Goal: Task Accomplishment & Management: Manage account settings

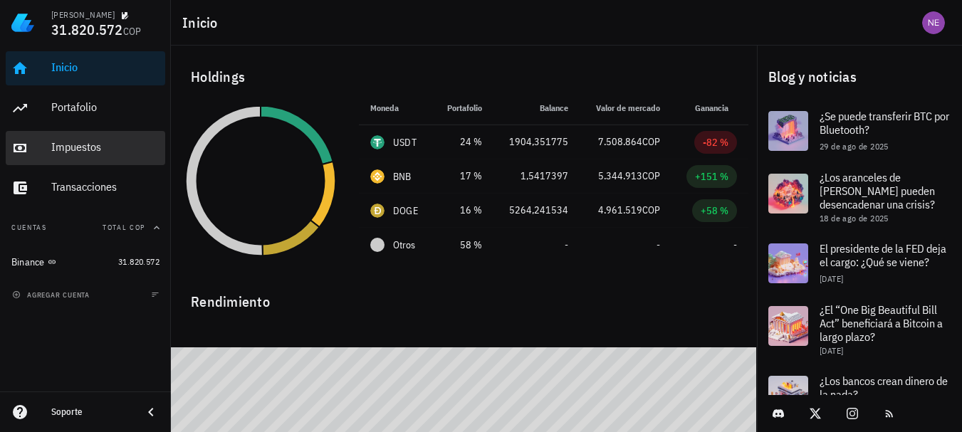
click at [58, 139] on div "Impuestos" at bounding box center [105, 148] width 108 height 32
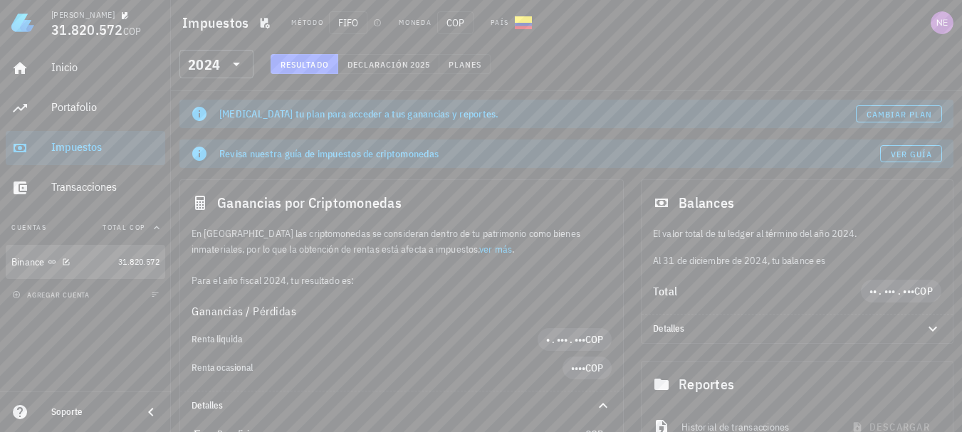
click at [54, 256] on div "Binance" at bounding box center [61, 263] width 101 height 14
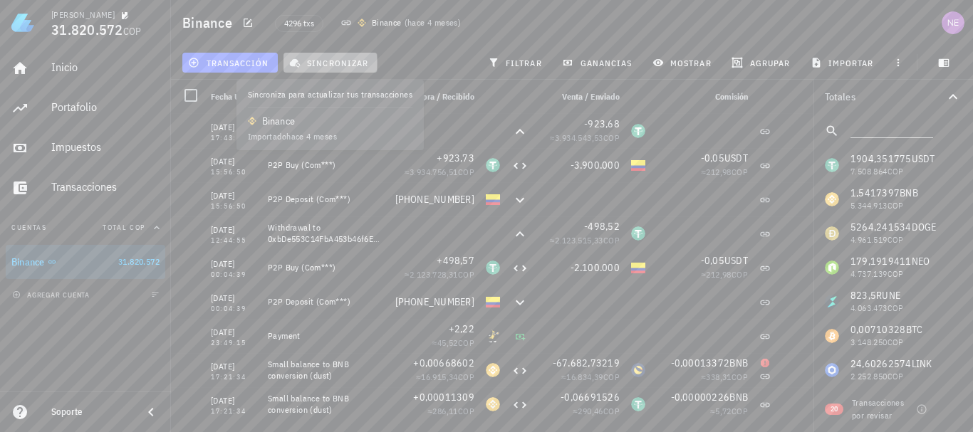
click at [335, 62] on span "sincronizar" at bounding box center [330, 62] width 76 height 11
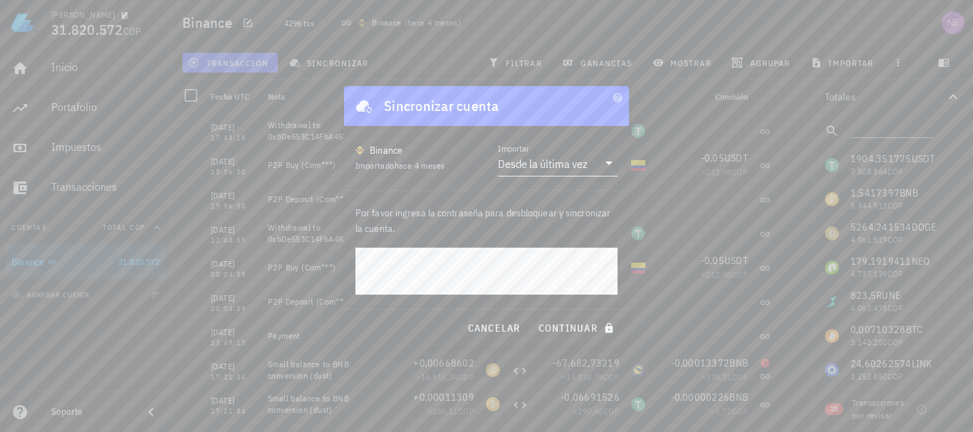
click at [612, 164] on icon at bounding box center [608, 163] width 17 height 17
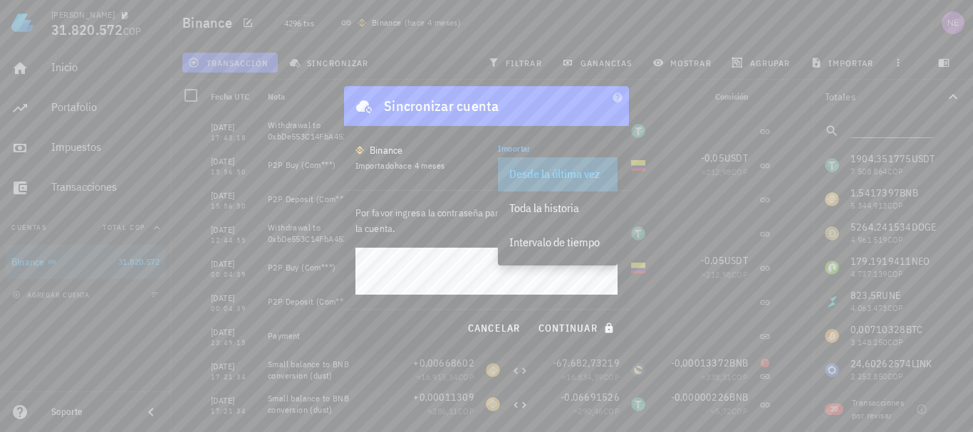
click at [612, 164] on div "Desde la última vez" at bounding box center [558, 174] width 120 height 34
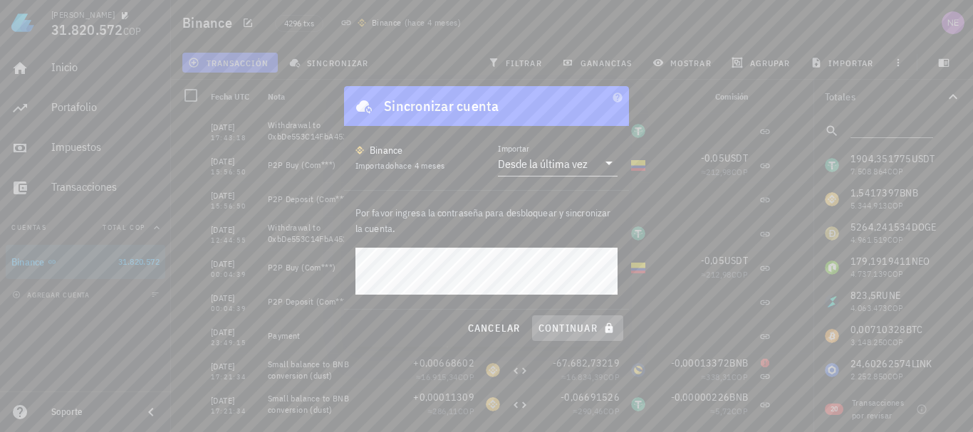
click at [573, 322] on span "continuar" at bounding box center [578, 328] width 80 height 13
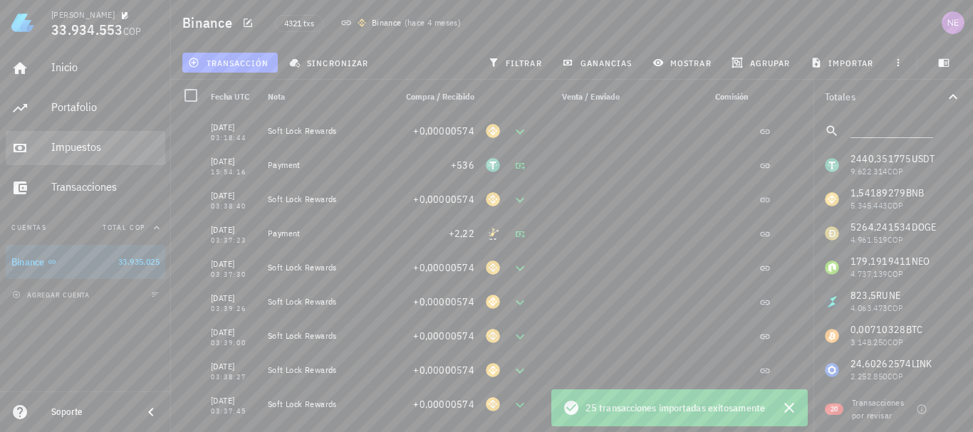
click at [73, 154] on div "Impuestos" at bounding box center [105, 147] width 108 height 14
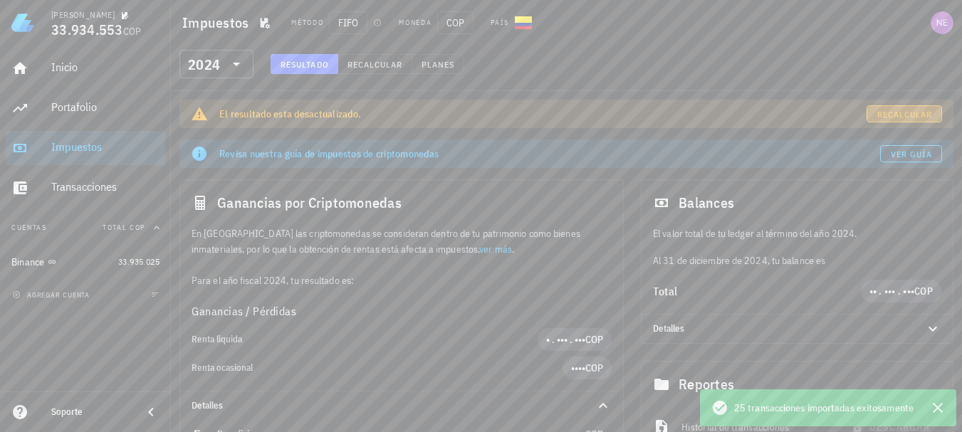
click at [883, 117] on span "Recalcular" at bounding box center [905, 114] width 56 height 11
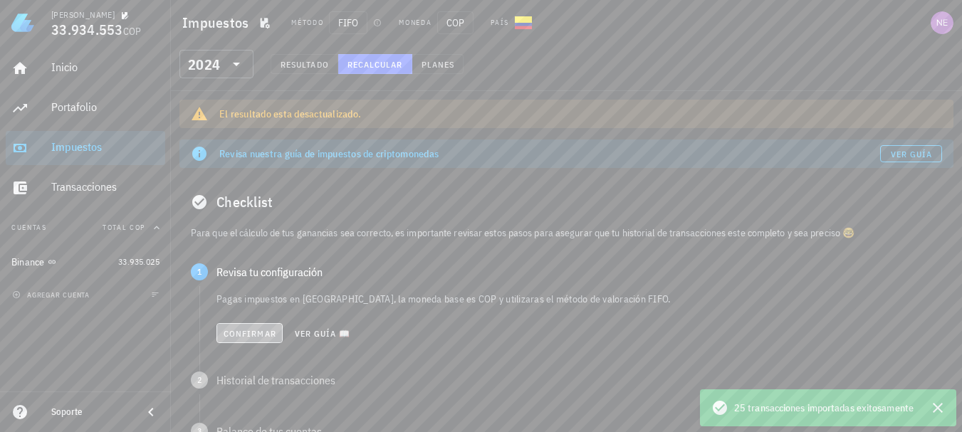
click at [245, 336] on span "Confirmar" at bounding box center [249, 333] width 53 height 11
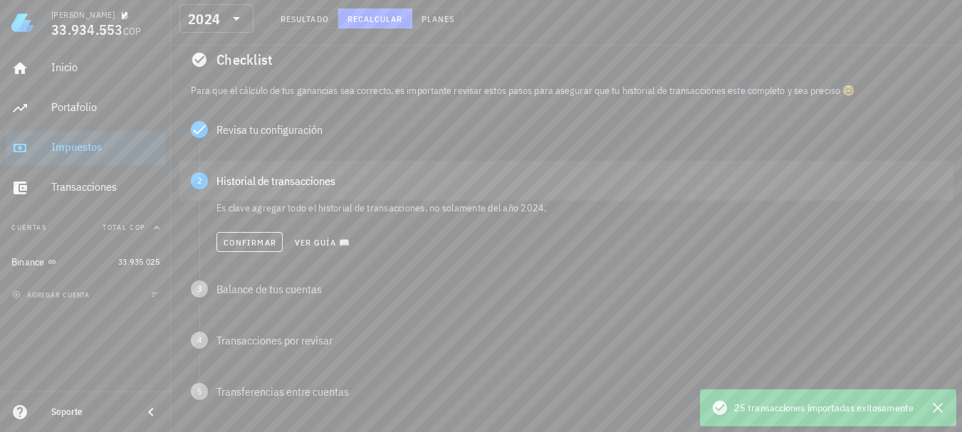
scroll to position [285, 0]
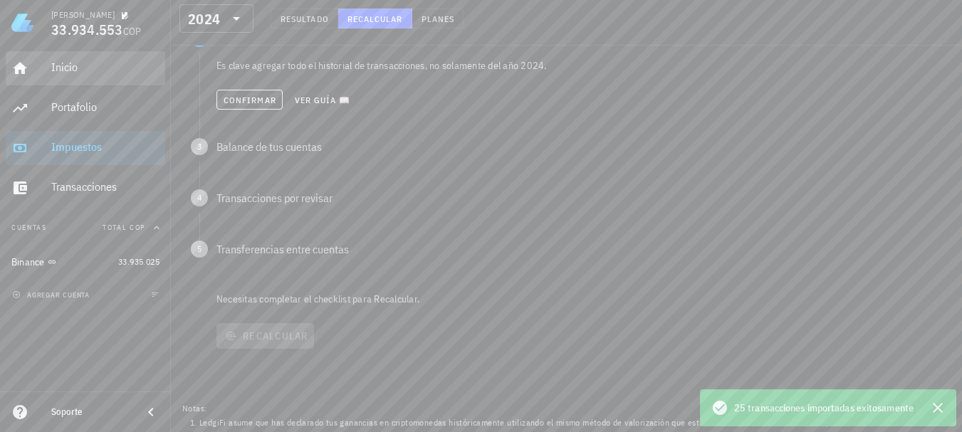
click at [93, 75] on div "Inicio" at bounding box center [105, 68] width 108 height 32
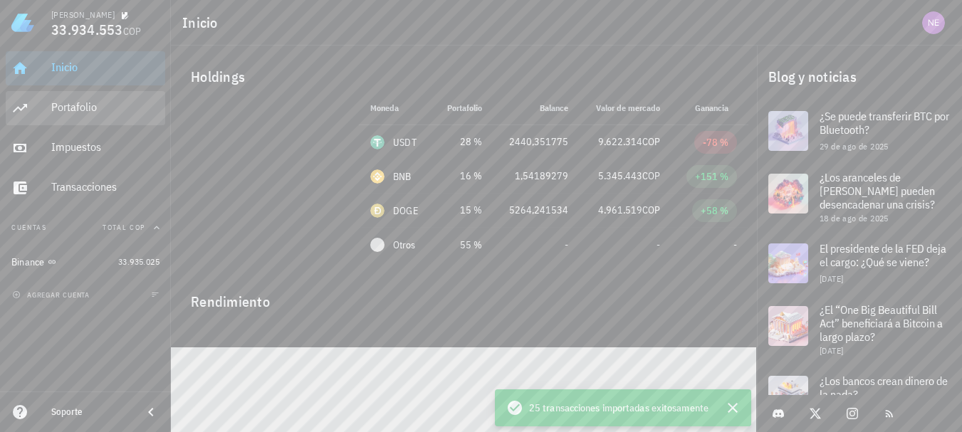
click at [96, 105] on div "Portafolio" at bounding box center [105, 107] width 108 height 14
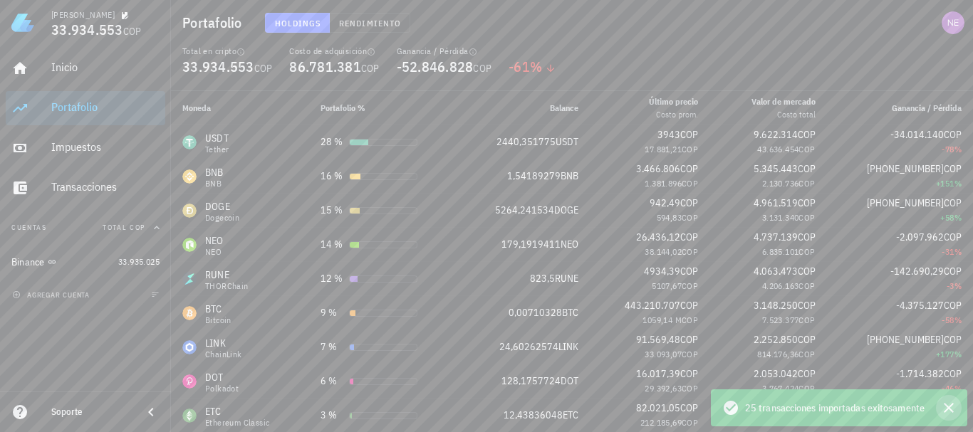
click at [944, 404] on icon "button" at bounding box center [948, 408] width 17 height 17
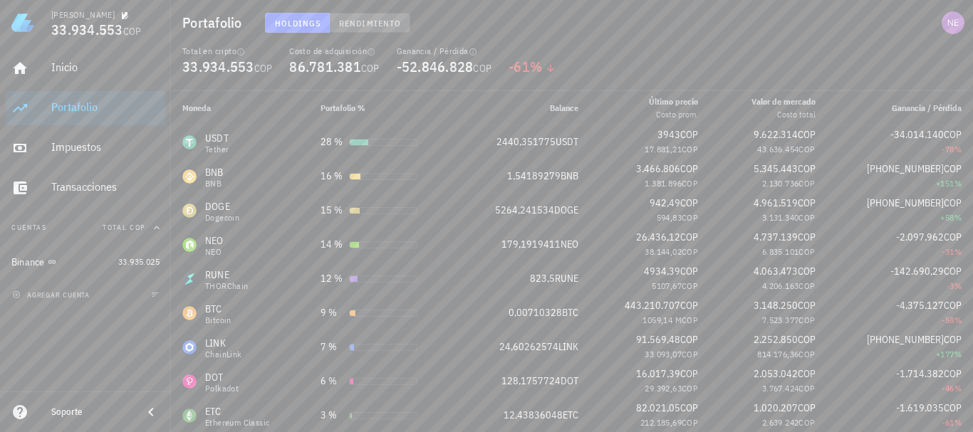
click at [362, 16] on button "Rendimiento" at bounding box center [370, 23] width 80 height 20
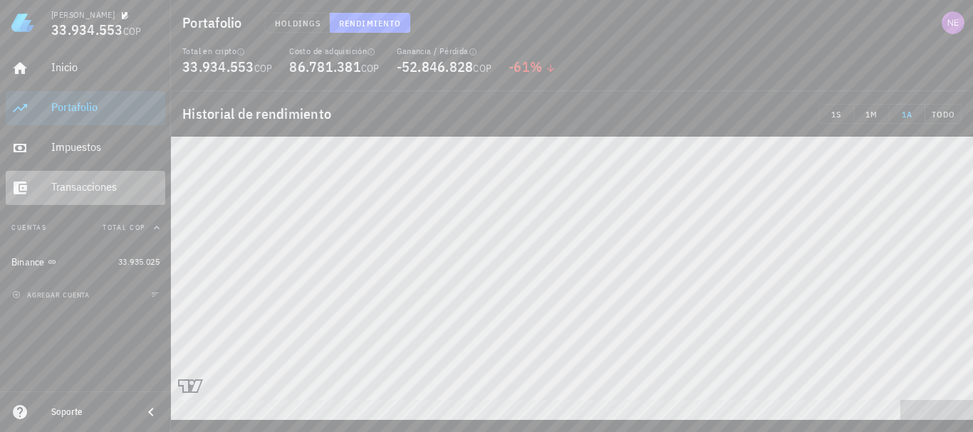
click at [83, 179] on div "Transacciones" at bounding box center [105, 188] width 108 height 32
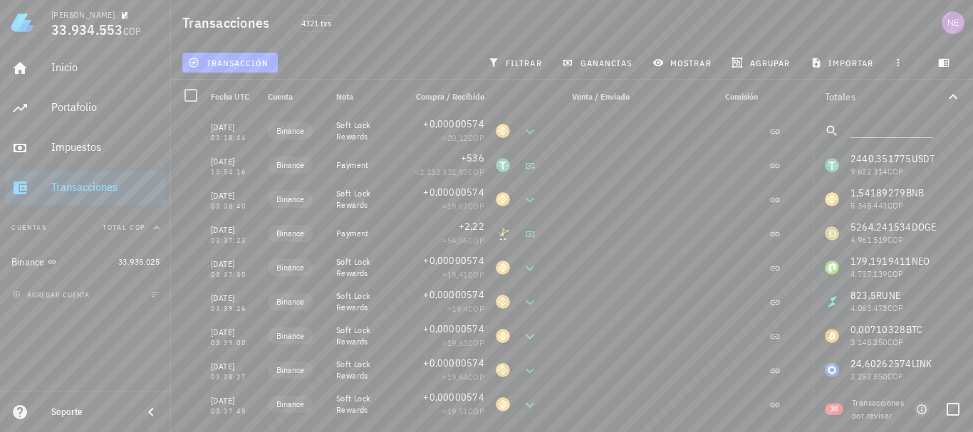
click at [920, 412] on icon "button" at bounding box center [921, 409] width 11 height 11
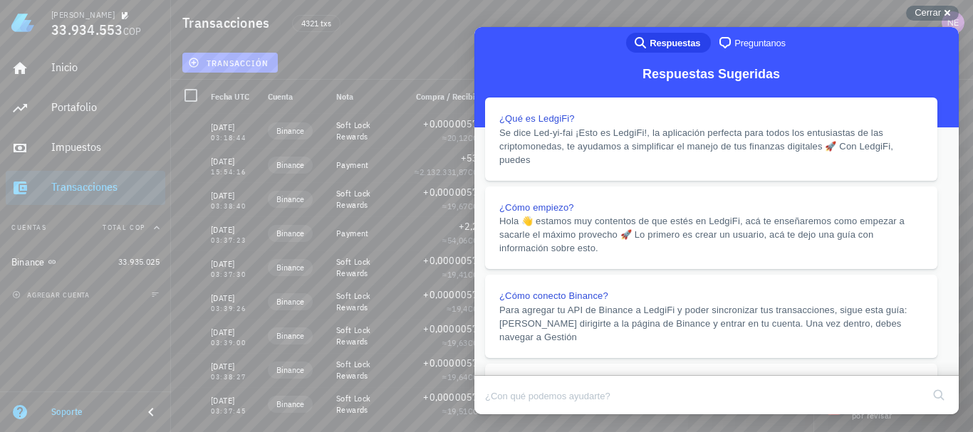
scroll to position [874, 0]
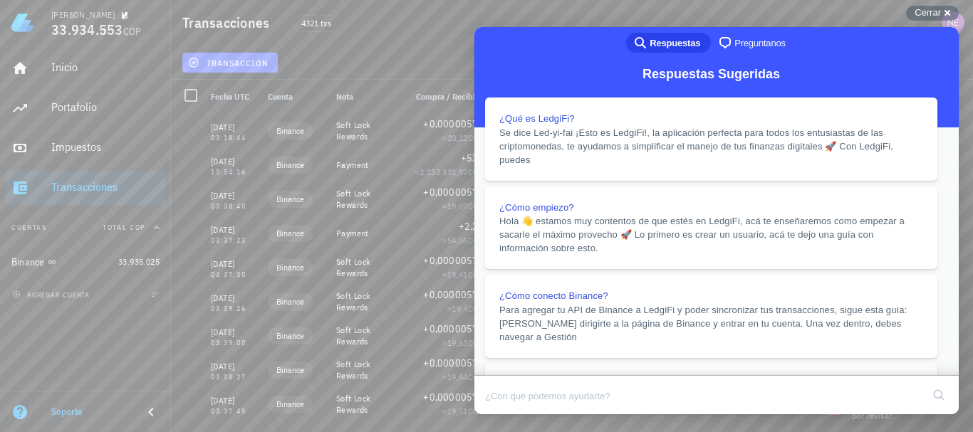
scroll to position [829, 0]
click at [501, 415] on button "Close" at bounding box center [488, 424] width 26 height 19
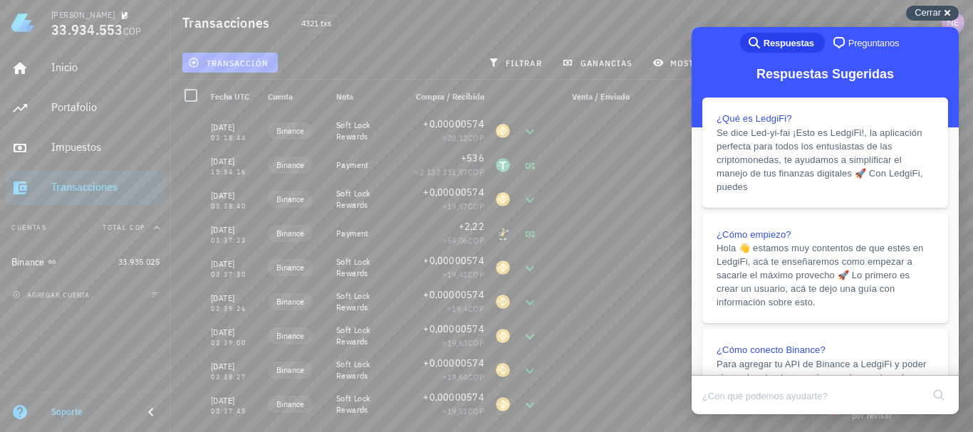
click at [954, 11] on div "Cerrar cross-small" at bounding box center [932, 13] width 53 height 15
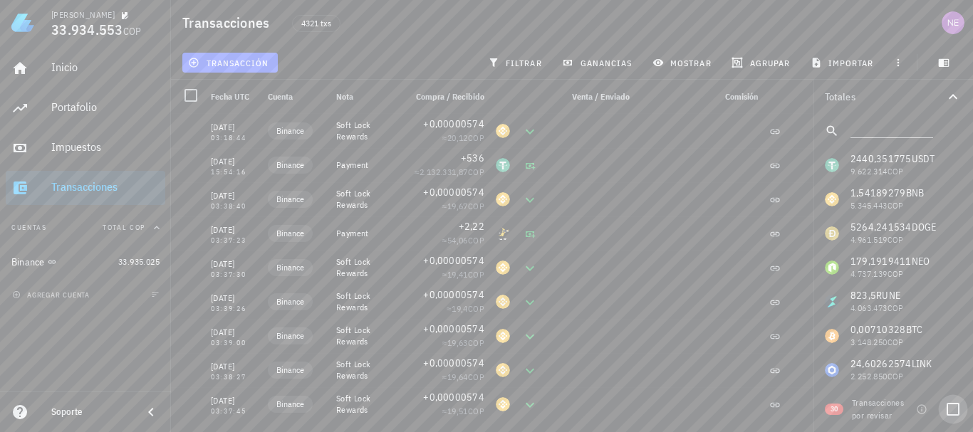
click at [953, 407] on div at bounding box center [953, 409] width 24 height 24
checkbox input "true"
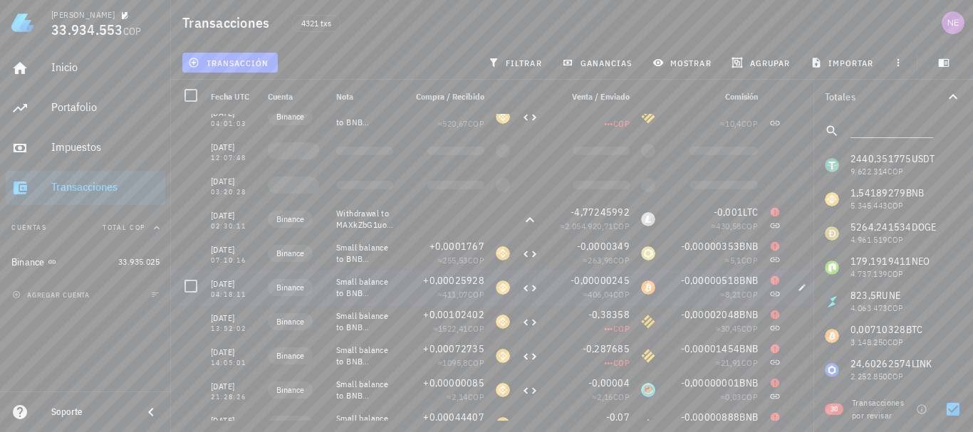
scroll to position [434, 0]
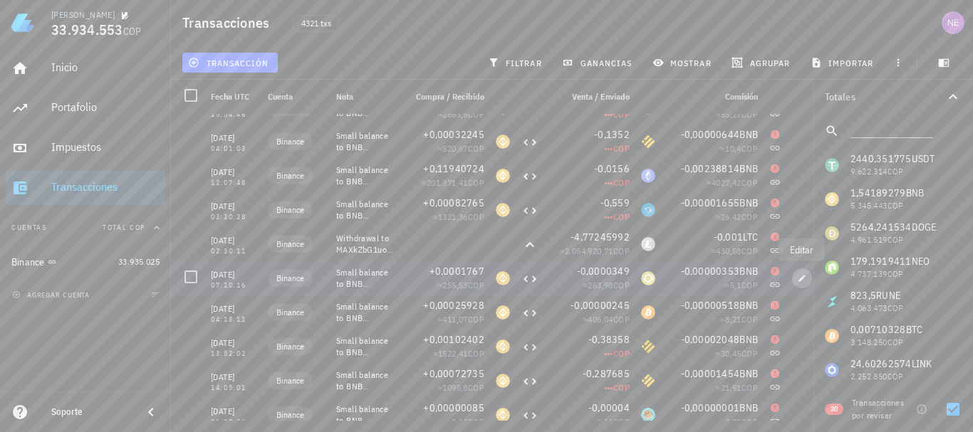
click at [797, 276] on span "button" at bounding box center [802, 278] width 20 height 9
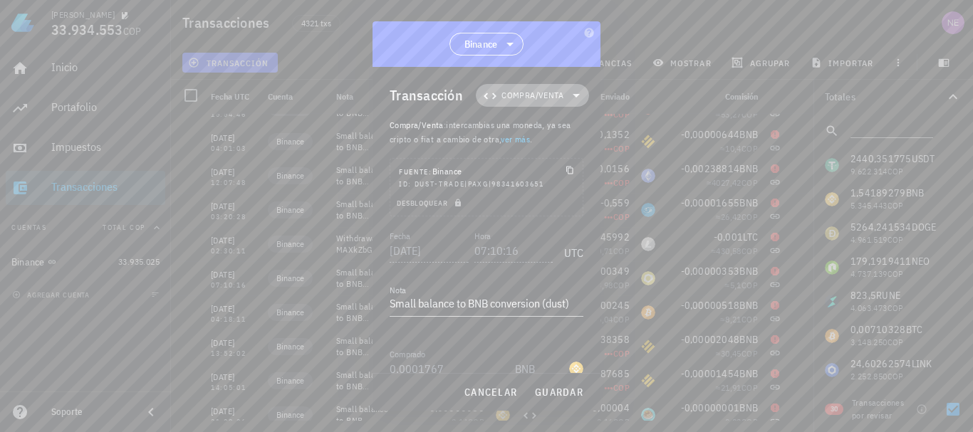
click at [569, 91] on icon at bounding box center [576, 95] width 17 height 17
click at [543, 217] on div "Compra/Venta Ingreso Egreso Transferencia" at bounding box center [534, 172] width 132 height 114
click at [579, 131] on icon at bounding box center [583, 129] width 11 height 11
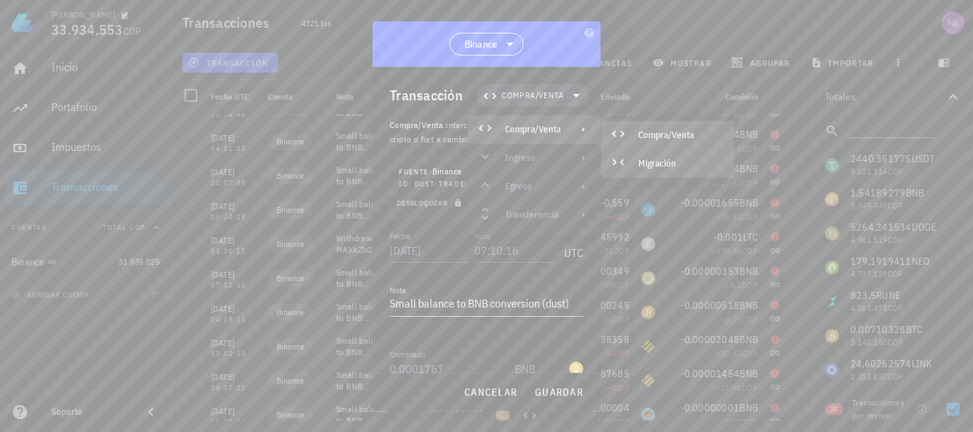
click at [652, 164] on div "Migración" at bounding box center [680, 163] width 85 height 11
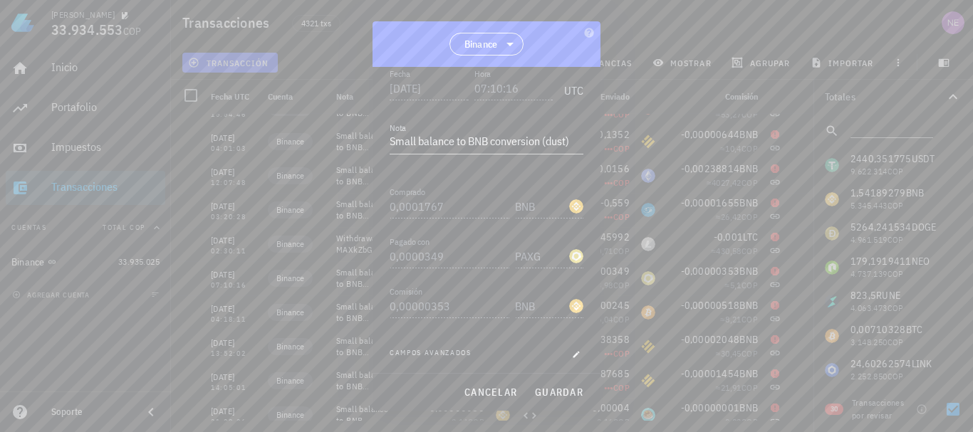
scroll to position [194, 0]
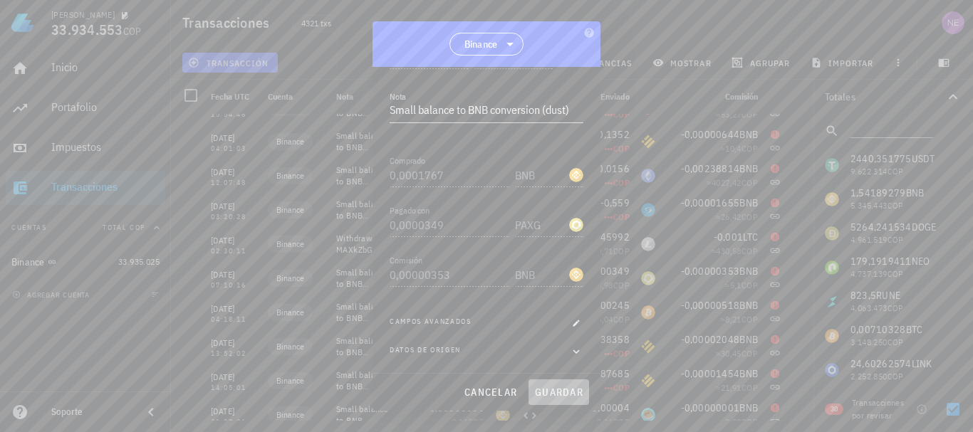
click at [563, 390] on span "guardar" at bounding box center [558, 392] width 49 height 13
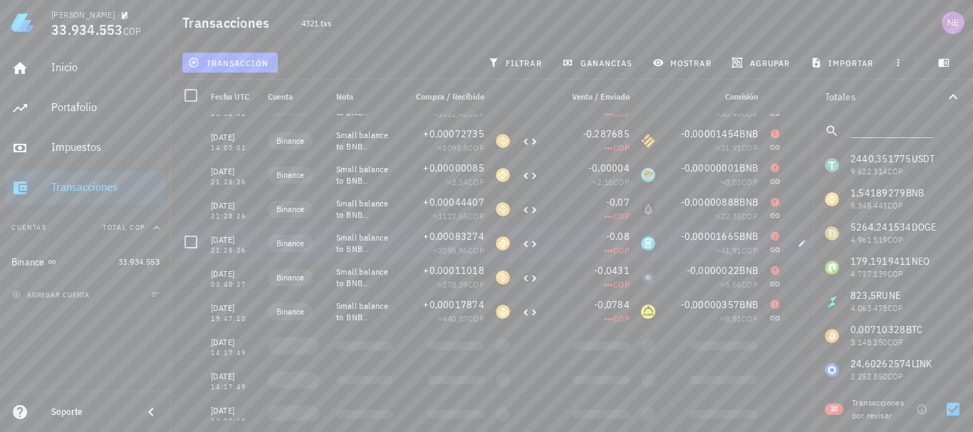
scroll to position [719, 0]
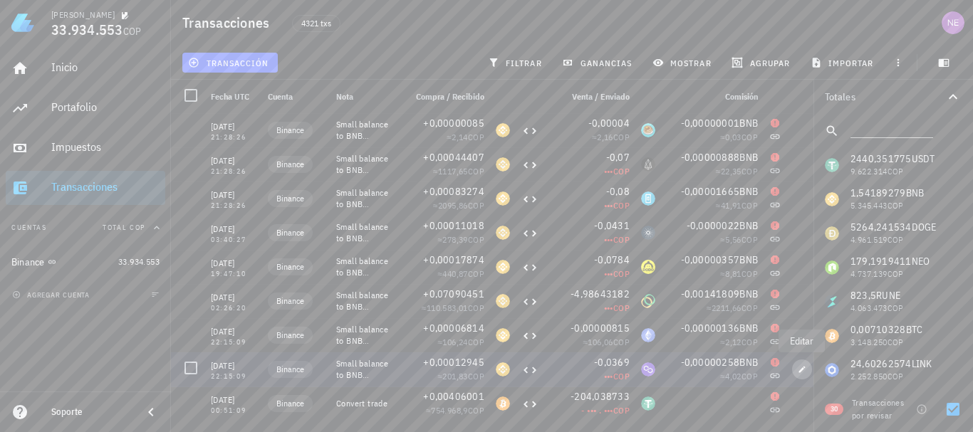
click at [807, 365] on span "button" at bounding box center [802, 369] width 20 height 9
type input "[DATE]"
type input "22:15:09"
type input "0,00012945"
type input "0,0369"
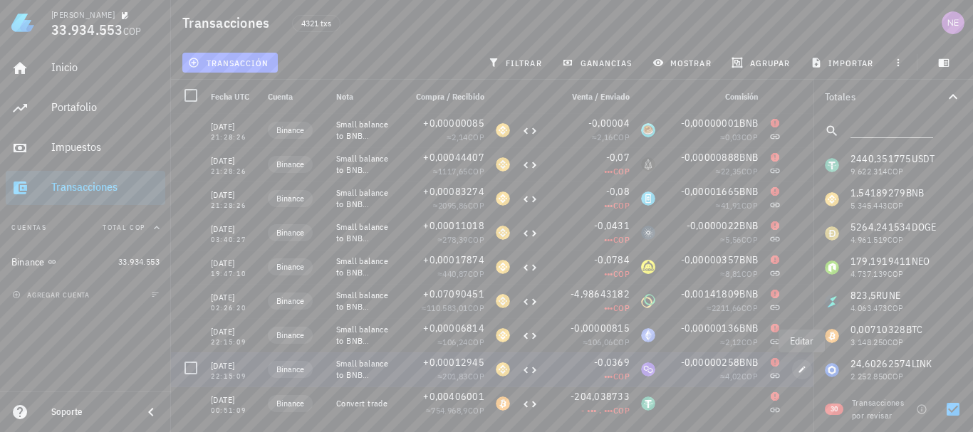
type input "MATIC"
type input "0,00000258"
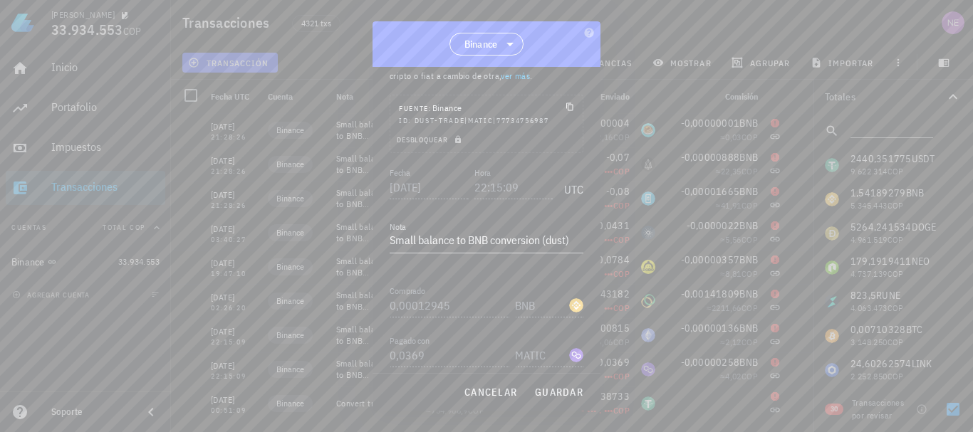
scroll to position [0, 0]
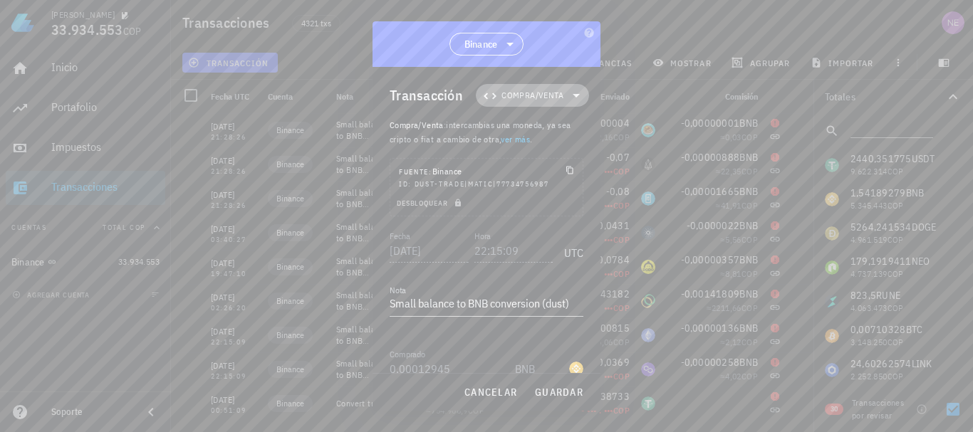
click at [568, 96] on icon at bounding box center [576, 95] width 17 height 17
click at [576, 120] on div "Compra/Venta" at bounding box center [534, 129] width 132 height 28
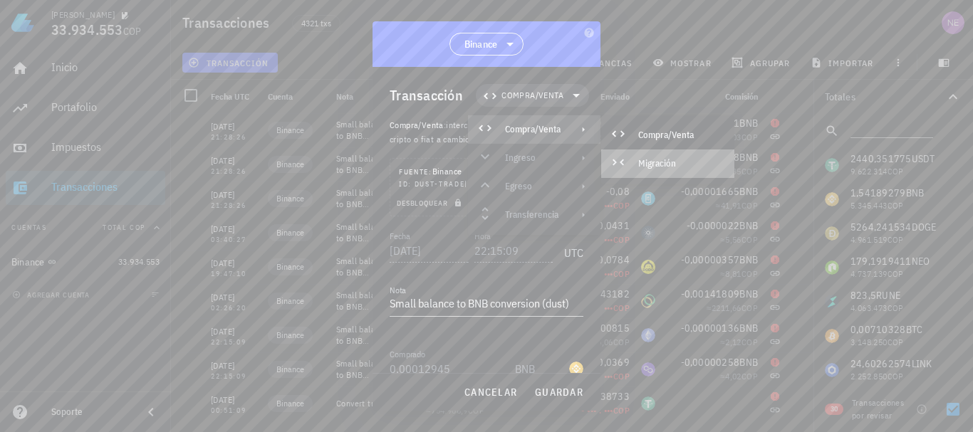
click at [657, 162] on div "Migración" at bounding box center [680, 163] width 85 height 11
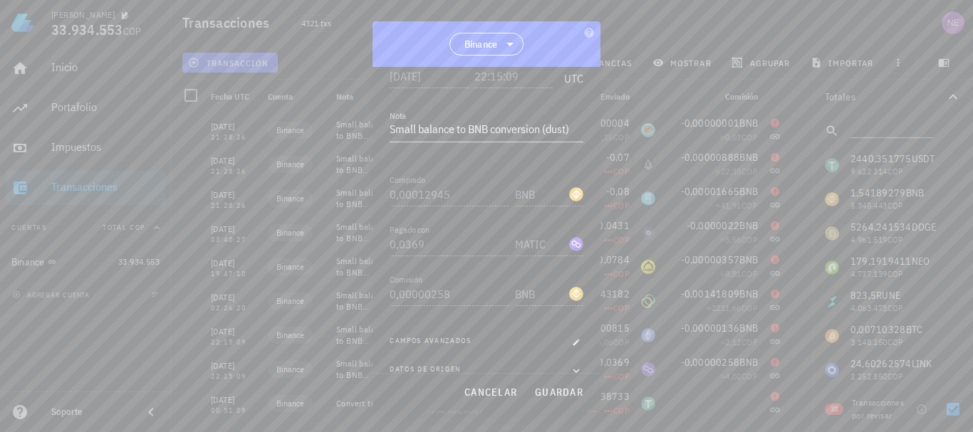
scroll to position [194, 0]
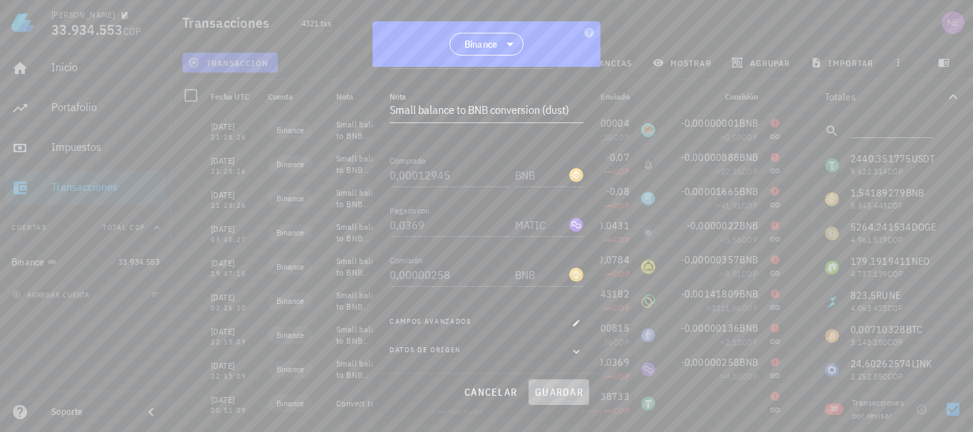
click at [565, 390] on span "guardar" at bounding box center [558, 392] width 49 height 13
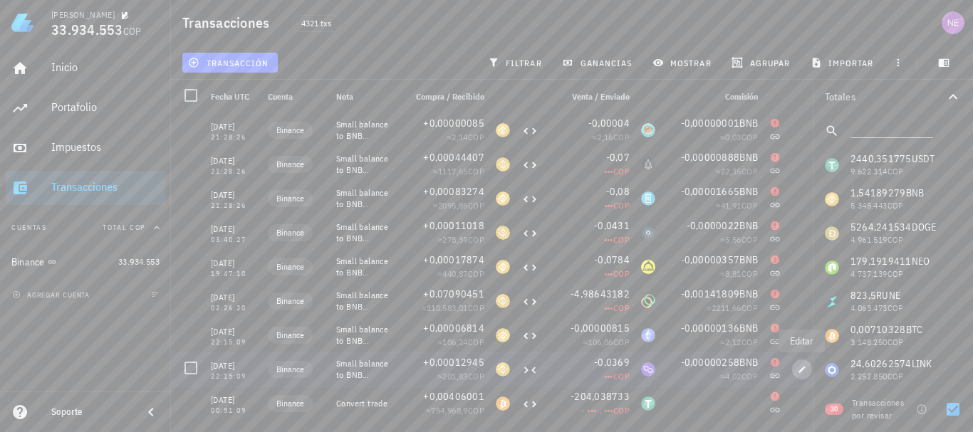
click at [800, 370] on icon "button" at bounding box center [802, 369] width 9 height 9
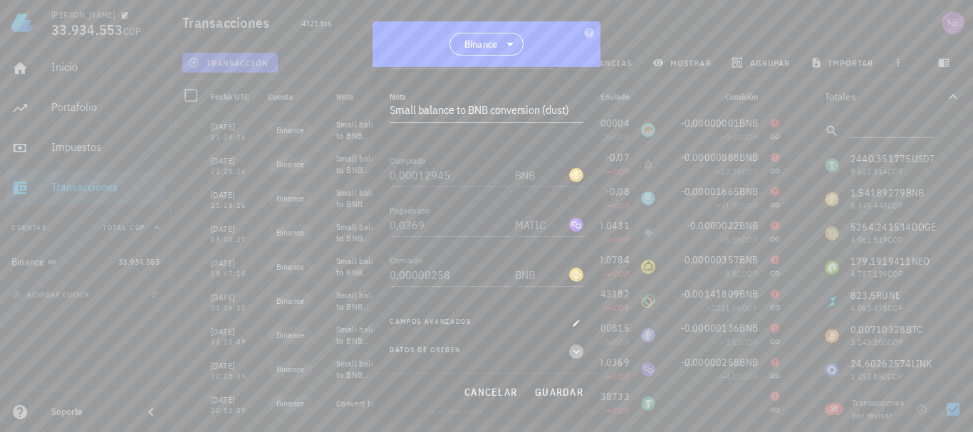
click at [570, 350] on icon "button" at bounding box center [576, 351] width 13 height 17
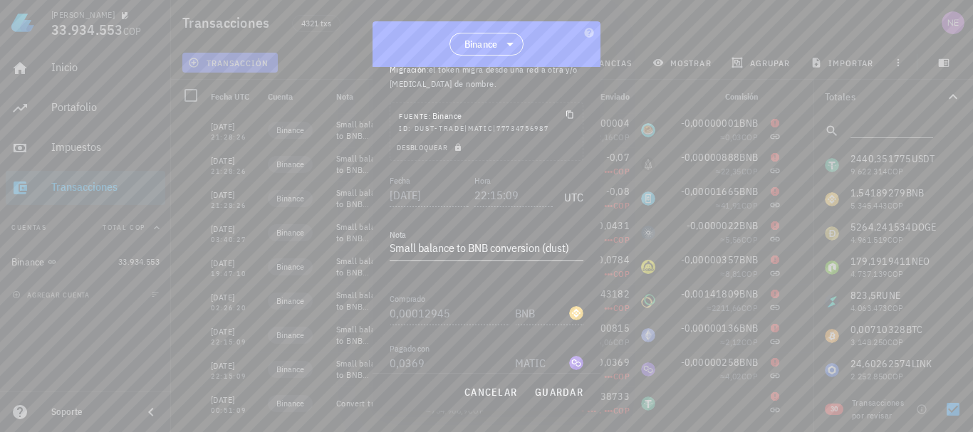
scroll to position [0, 0]
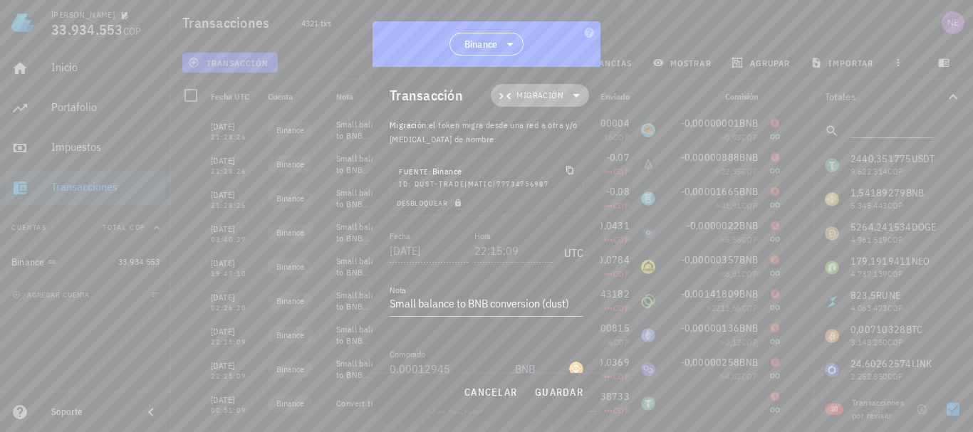
click at [568, 101] on icon at bounding box center [576, 95] width 17 height 17
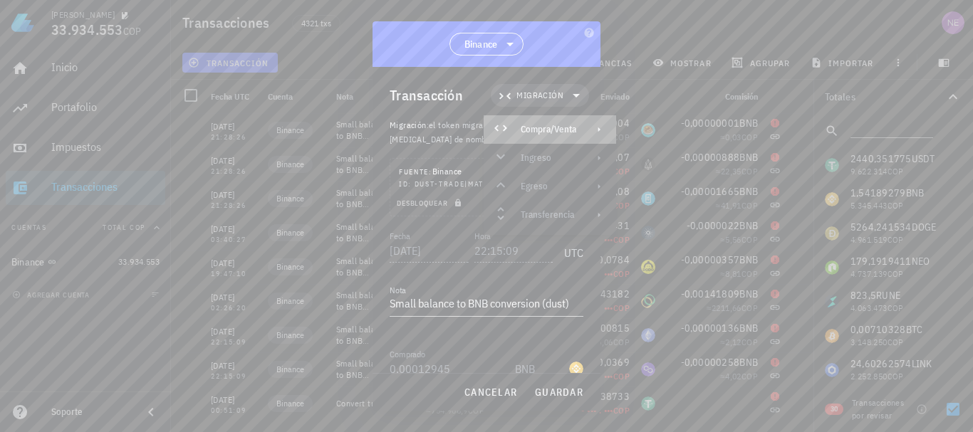
click at [555, 125] on div "Compra/Venta" at bounding box center [549, 129] width 56 height 11
click at [653, 132] on div "Compra/Venta" at bounding box center [683, 135] width 133 height 28
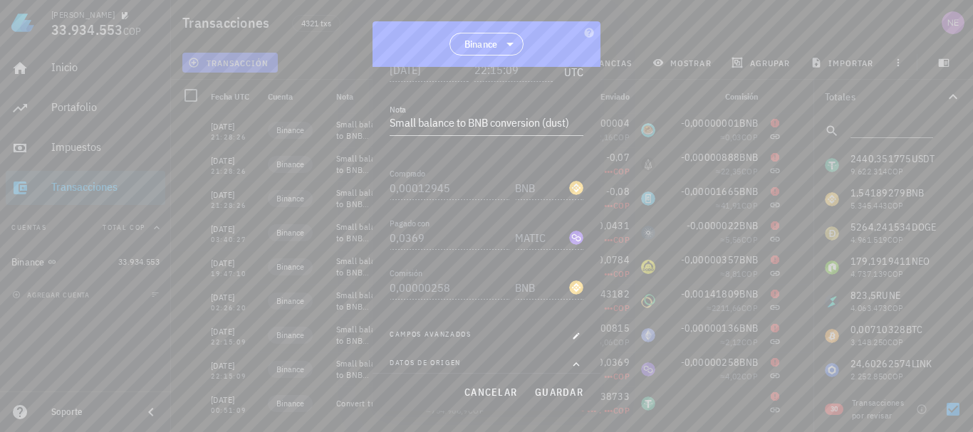
scroll to position [214, 0]
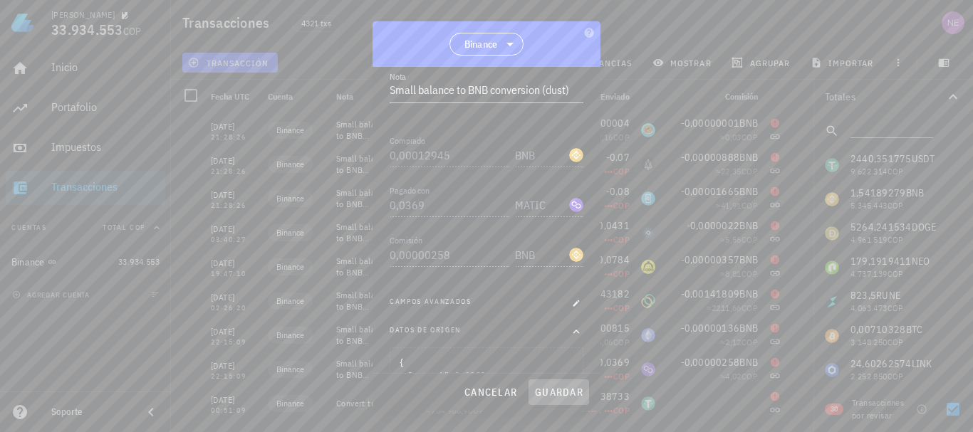
click at [571, 386] on span "guardar" at bounding box center [558, 392] width 49 height 13
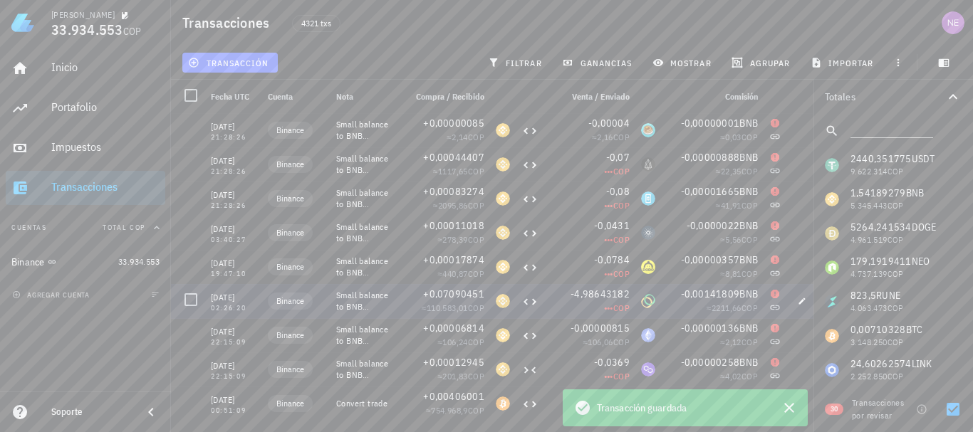
scroll to position [203, 0]
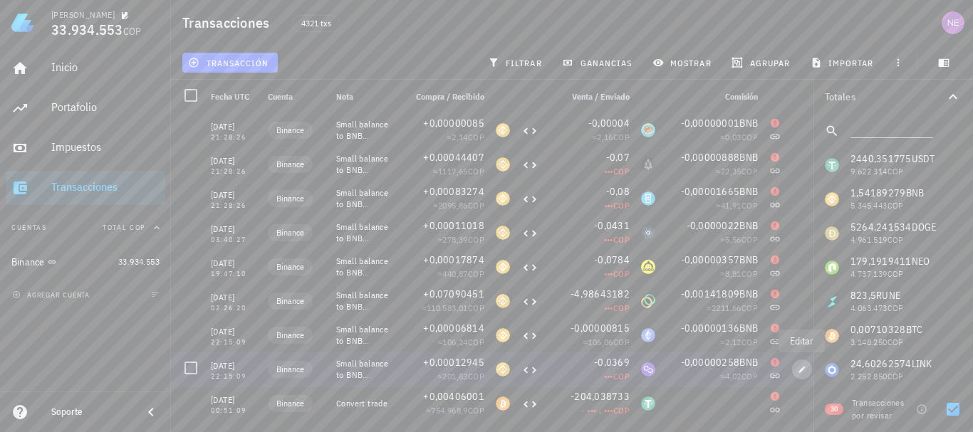
click at [800, 370] on icon "button" at bounding box center [802, 369] width 9 height 9
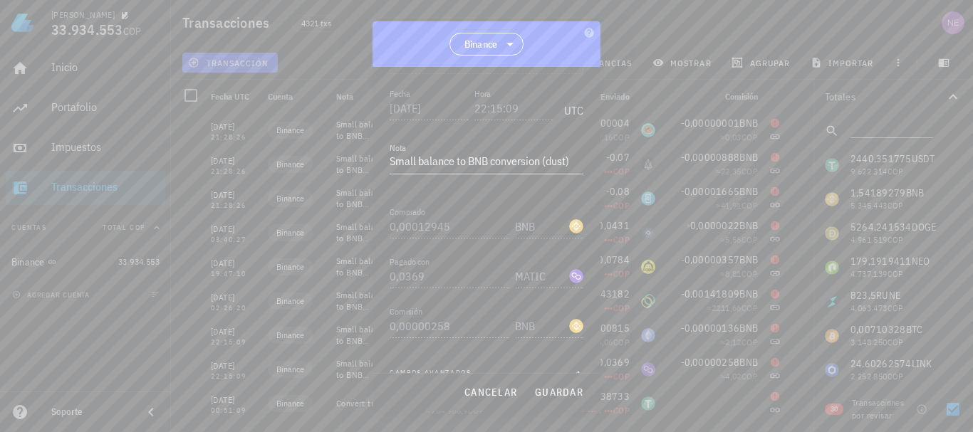
scroll to position [194, 0]
click at [572, 320] on icon "button" at bounding box center [576, 323] width 9 height 9
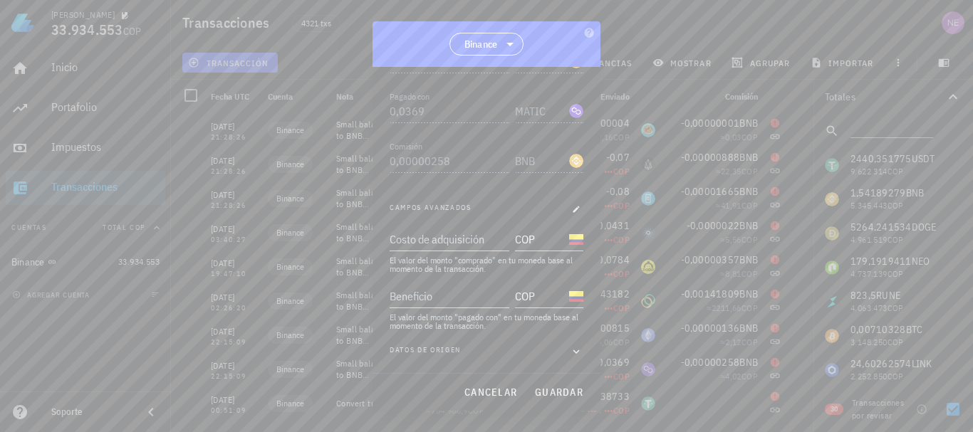
scroll to position [94, 0]
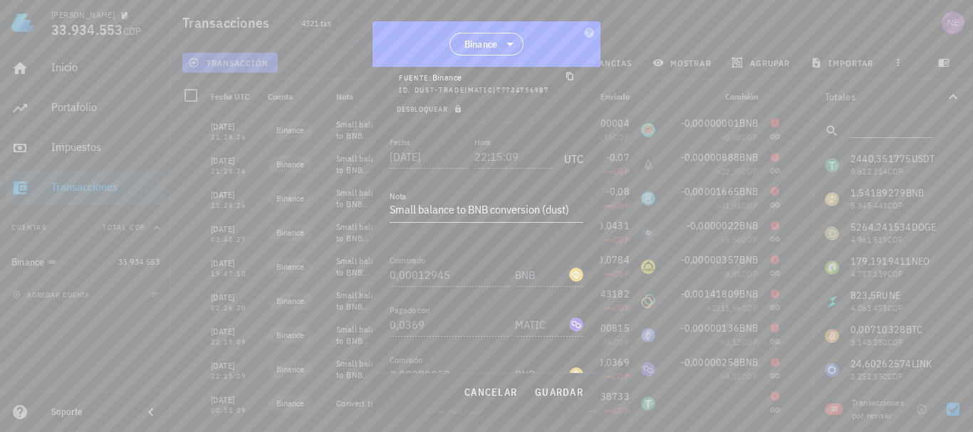
click at [566, 271] on div at bounding box center [574, 274] width 17 height 16
click at [569, 274] on div "BNB-icon" at bounding box center [576, 275] width 14 height 14
click at [536, 313] on div "MATIC" at bounding box center [549, 320] width 68 height 31
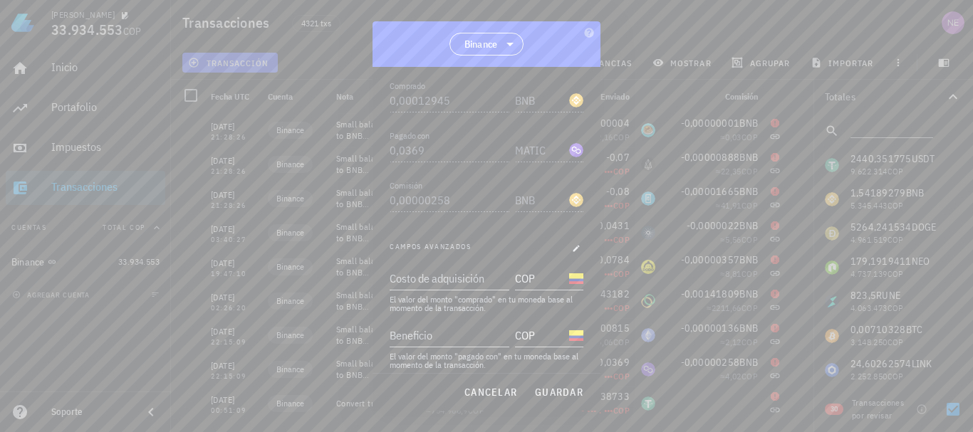
scroll to position [308, 0]
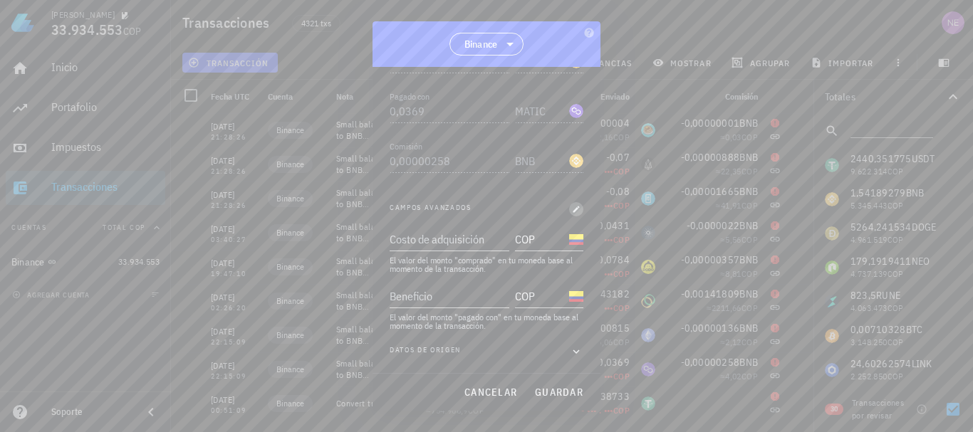
click at [569, 209] on span "button" at bounding box center [576, 209] width 14 height 9
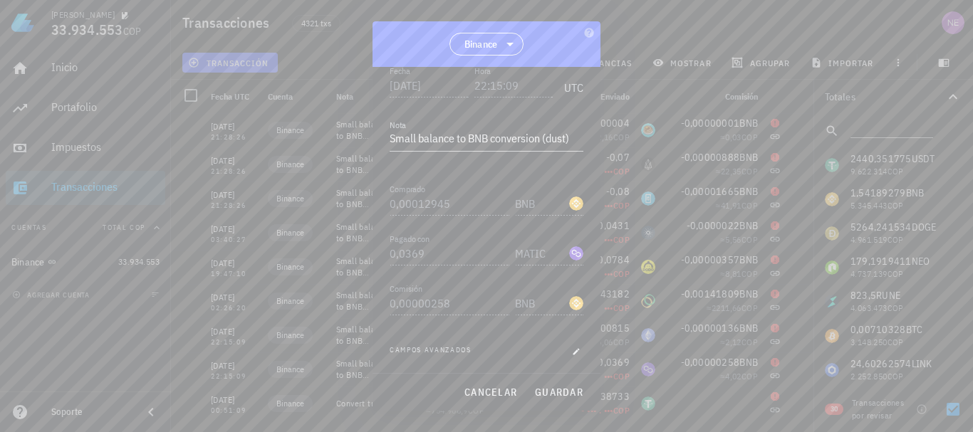
scroll to position [194, 0]
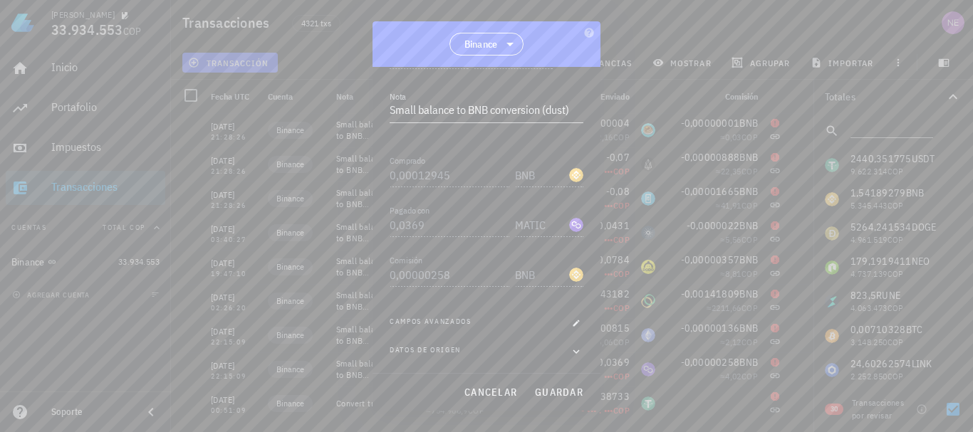
click at [569, 226] on div "MATIC-icon" at bounding box center [576, 225] width 14 height 14
click at [490, 391] on span "cancelar" at bounding box center [490, 392] width 53 height 13
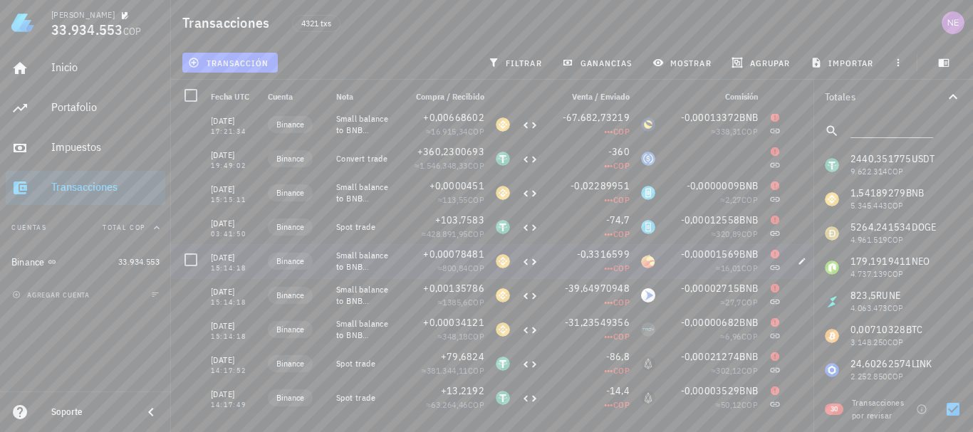
scroll to position [0, 0]
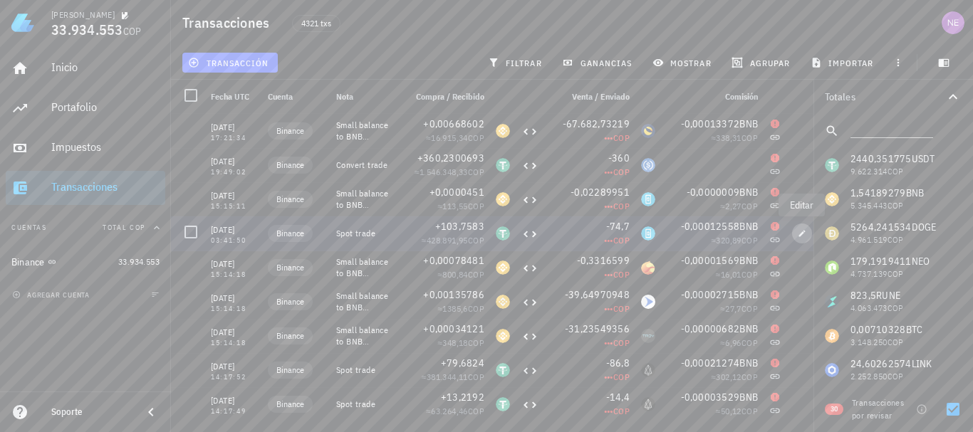
click at [796, 234] on span "button" at bounding box center [802, 233] width 20 height 9
type input "[DATE]"
type input "03:41:50"
type textarea "Spot trade"
type input "103,7583"
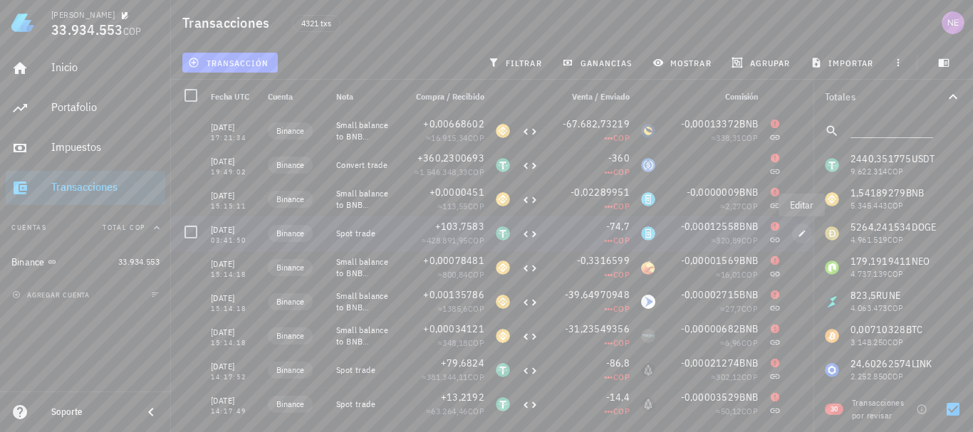
type input "USDT"
type input "74,7"
type input "THETA"
type input "0,00012558"
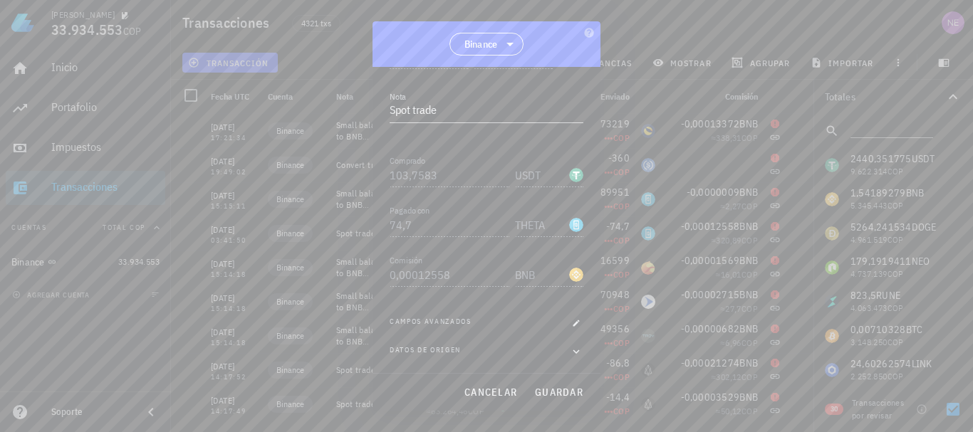
click at [456, 206] on div "Pagado con 74,7" at bounding box center [452, 220] width 125 height 31
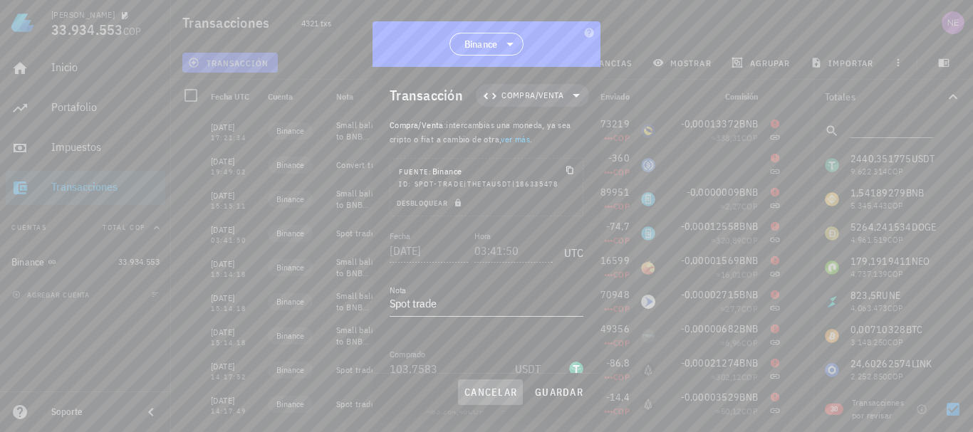
click at [498, 392] on span "cancelar" at bounding box center [490, 392] width 53 height 13
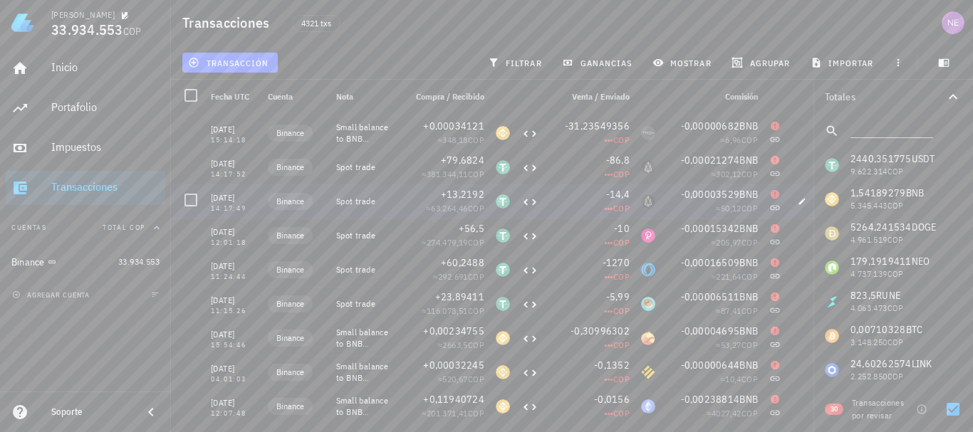
scroll to position [214, 0]
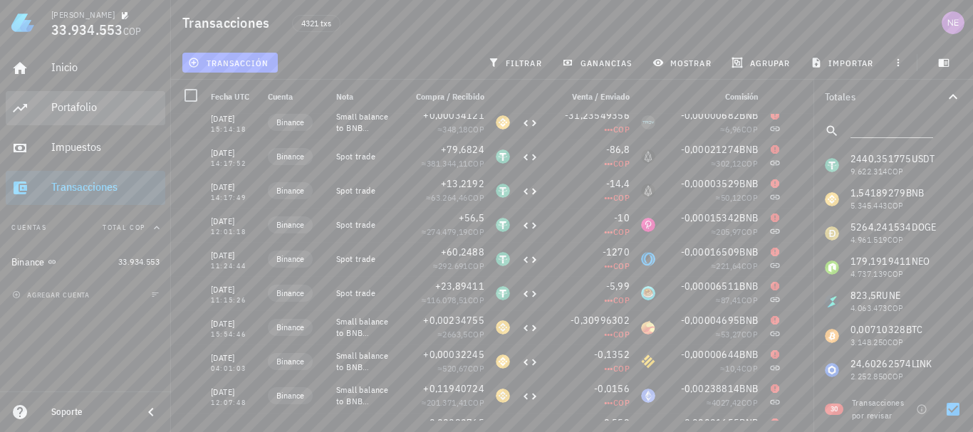
click at [90, 111] on div "Portafolio" at bounding box center [105, 107] width 108 height 14
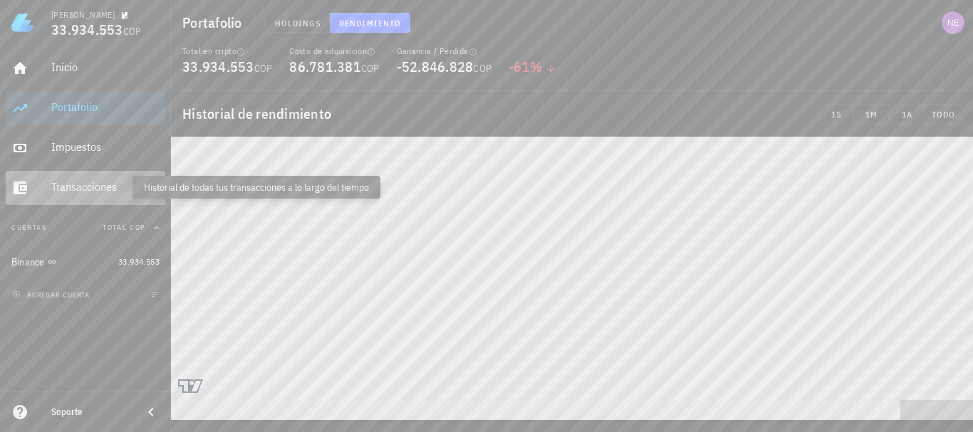
click at [92, 185] on div "Transacciones" at bounding box center [105, 187] width 108 height 14
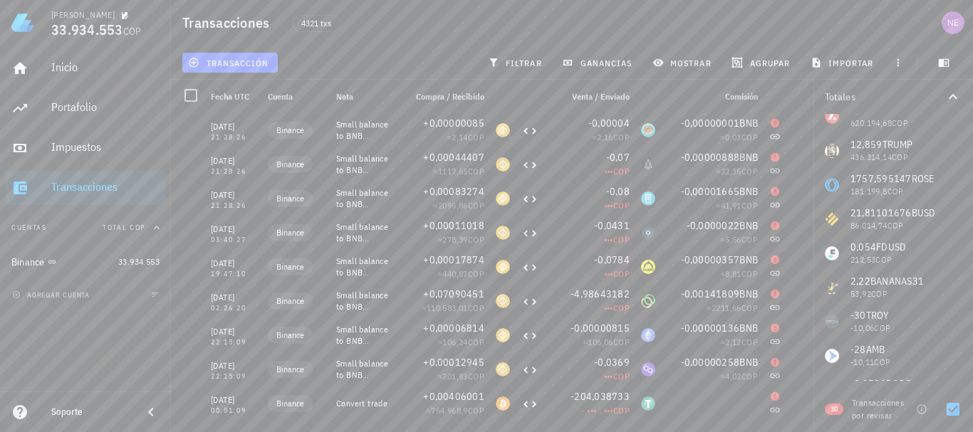
scroll to position [838, 0]
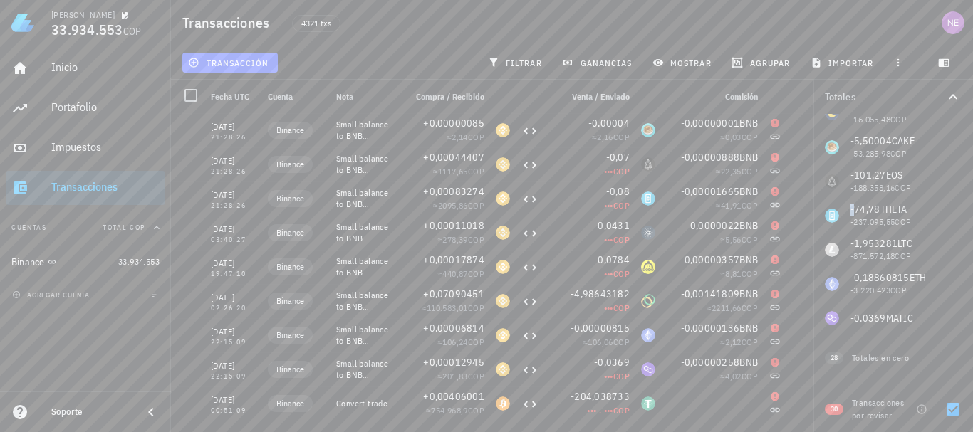
click at [953, 406] on div at bounding box center [953, 409] width 24 height 24
checkbox input "false"
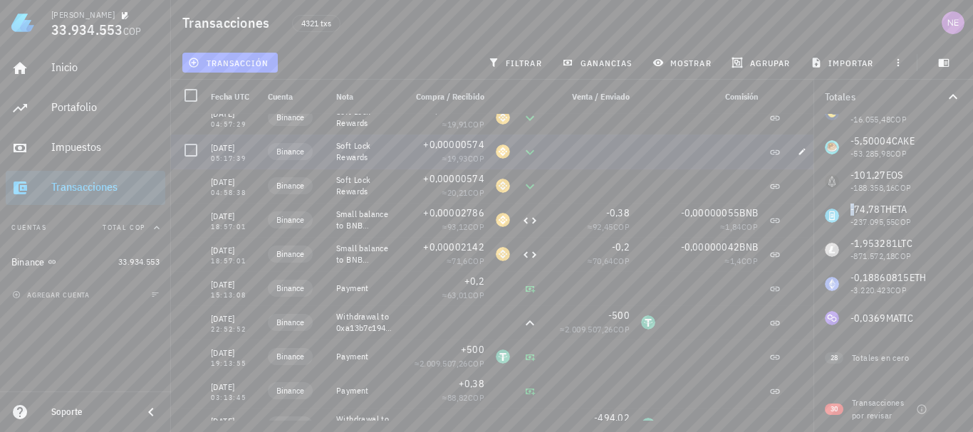
scroll to position [356, 0]
click at [804, 218] on icon "button" at bounding box center [802, 219] width 9 height 9
type input "[DATE]"
type input "18:57:01"
type textarea "Small balance to BNB conversion (dust)"
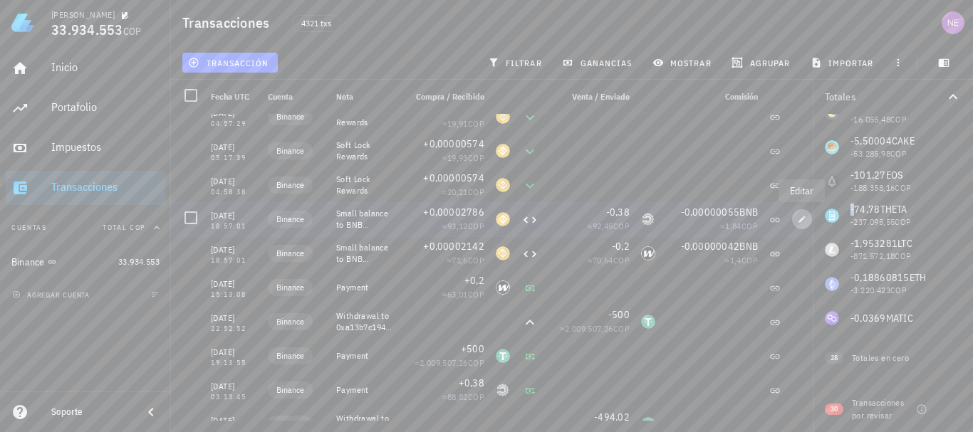
type input "0,00002786"
type input "BNB"
type input "0,38"
type input "BIGTIME"
type input "0,00000055"
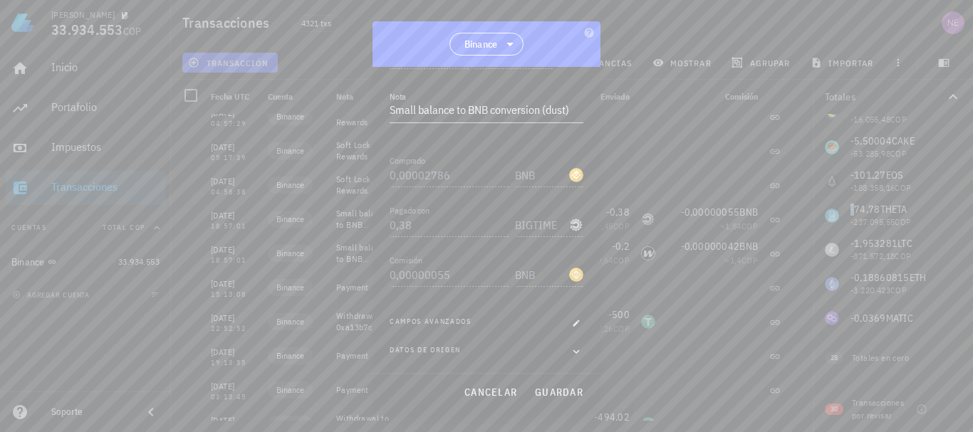
scroll to position [0, 0]
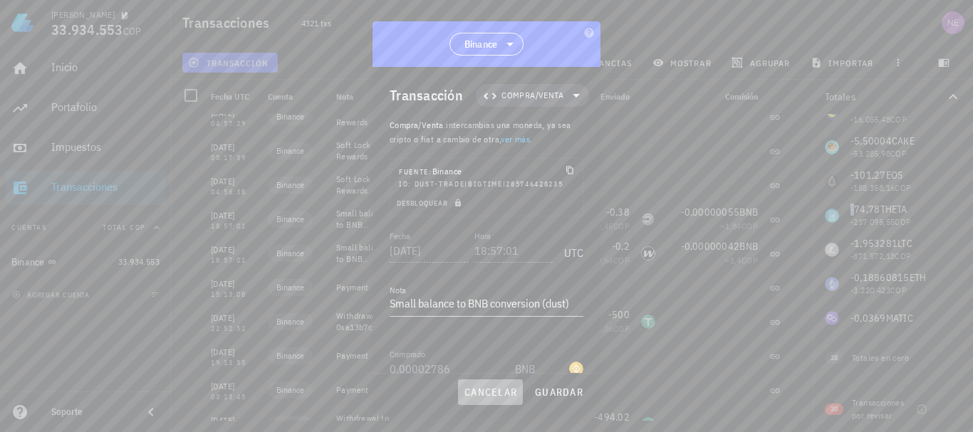
click at [498, 388] on span "cancelar" at bounding box center [490, 392] width 53 height 13
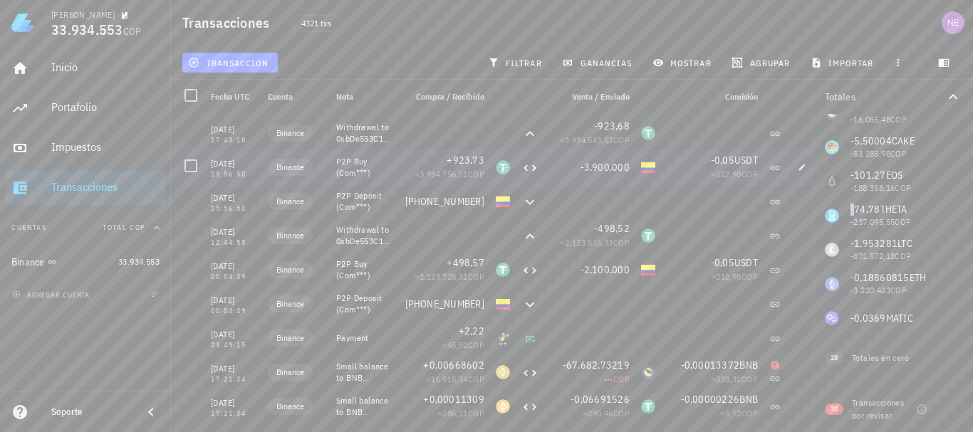
scroll to position [855, 0]
click at [530, 199] on icon at bounding box center [529, 200] width 17 height 17
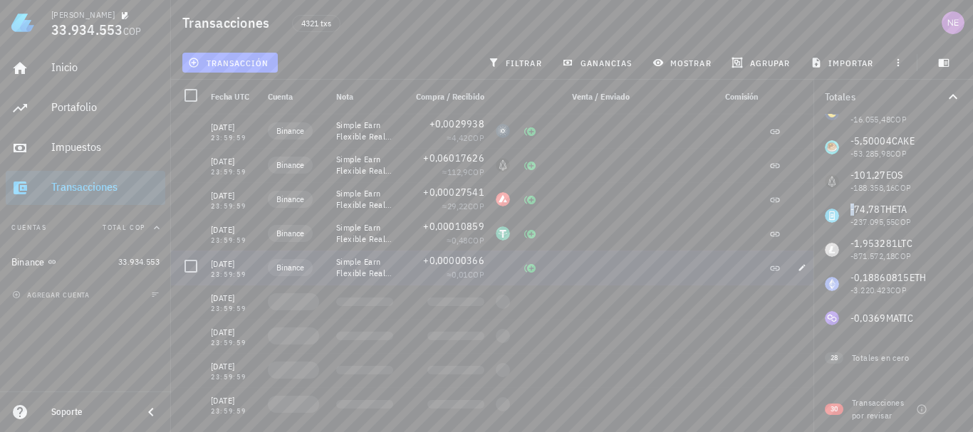
scroll to position [12177, 0]
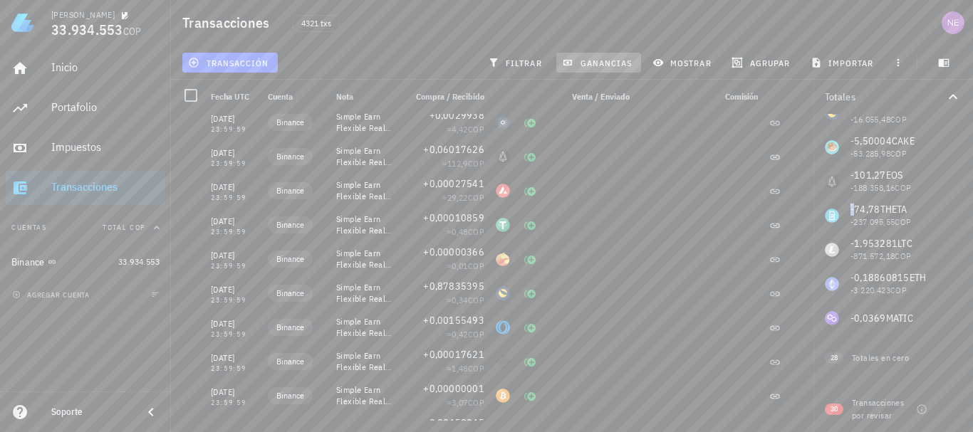
click at [605, 59] on span "ganancias" at bounding box center [598, 62] width 67 height 11
click at [528, 58] on span "filtrar" at bounding box center [516, 62] width 51 height 11
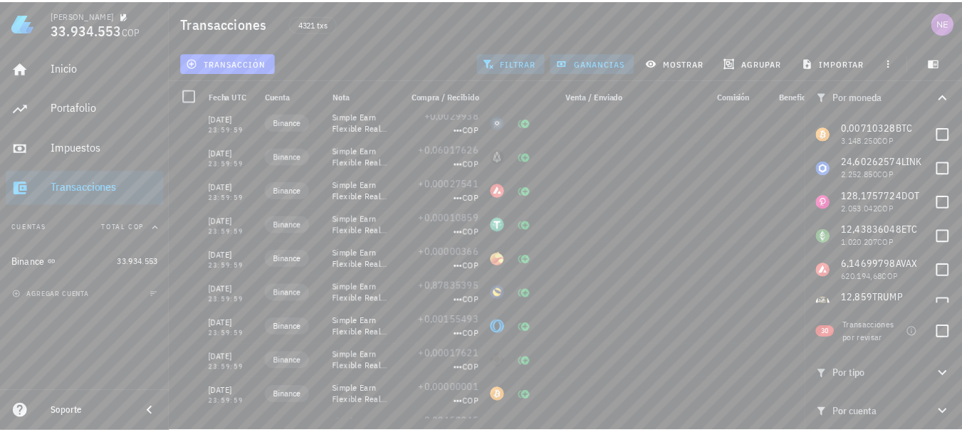
scroll to position [0, 0]
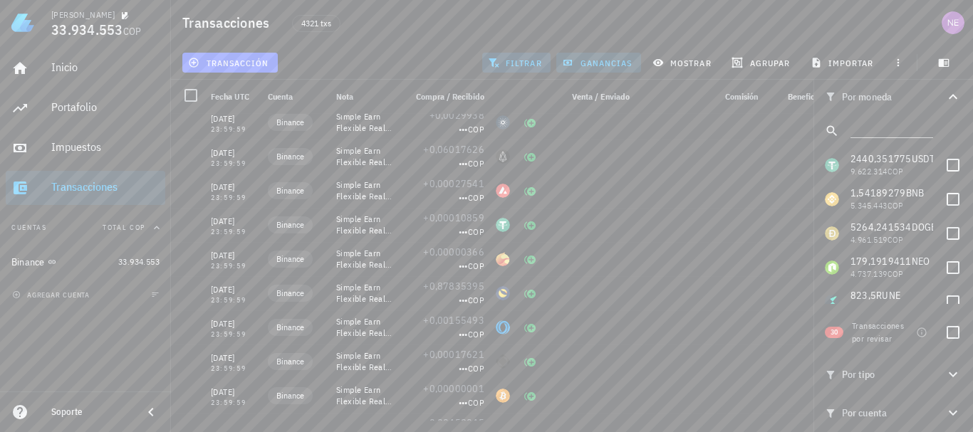
click at [613, 53] on button "ganancias" at bounding box center [598, 63] width 85 height 20
click at [543, 68] on button "filtrar" at bounding box center [516, 63] width 68 height 20
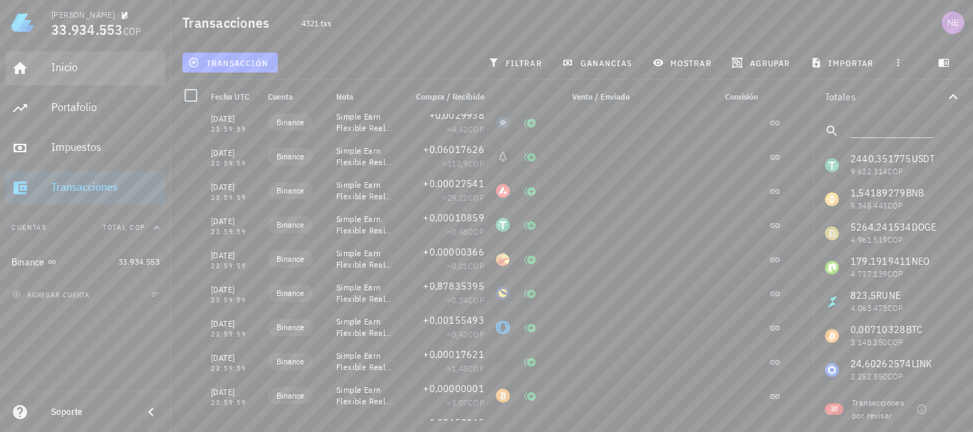
click at [56, 58] on div "Inicio" at bounding box center [105, 68] width 108 height 32
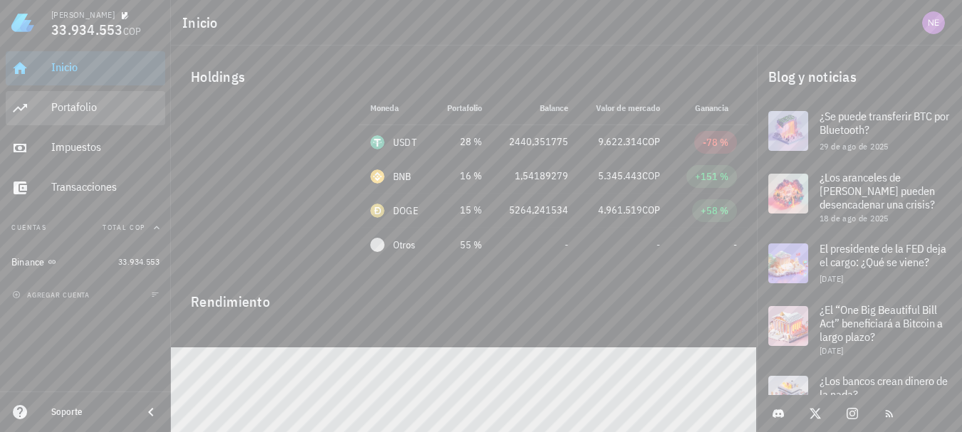
click at [88, 100] on div "Portafolio" at bounding box center [105, 108] width 108 height 32
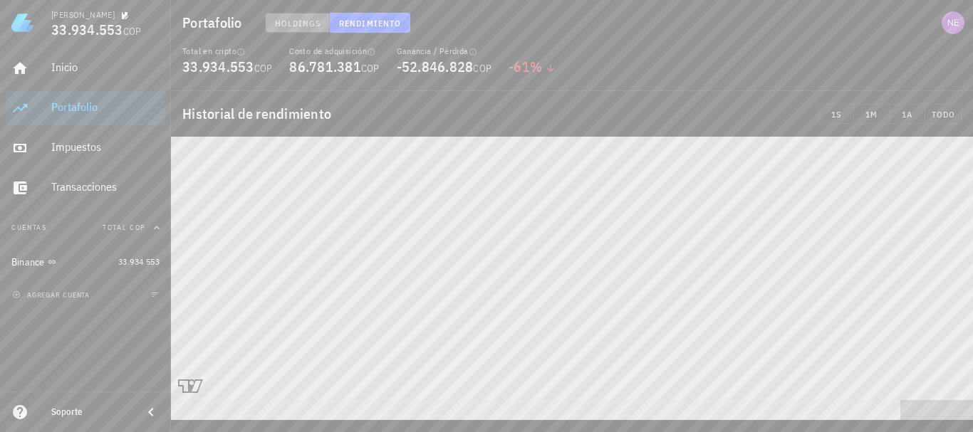
click at [291, 28] on button "Holdings" at bounding box center [298, 23] width 66 height 20
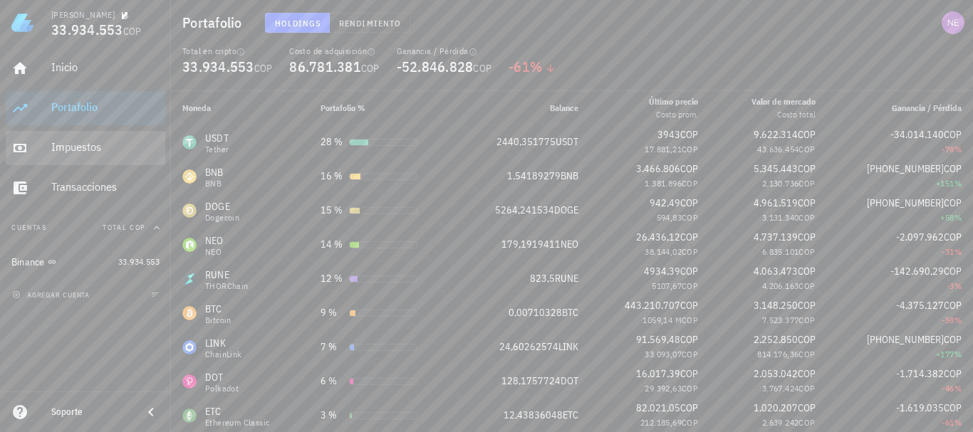
click at [88, 150] on div "Impuestos" at bounding box center [105, 147] width 108 height 14
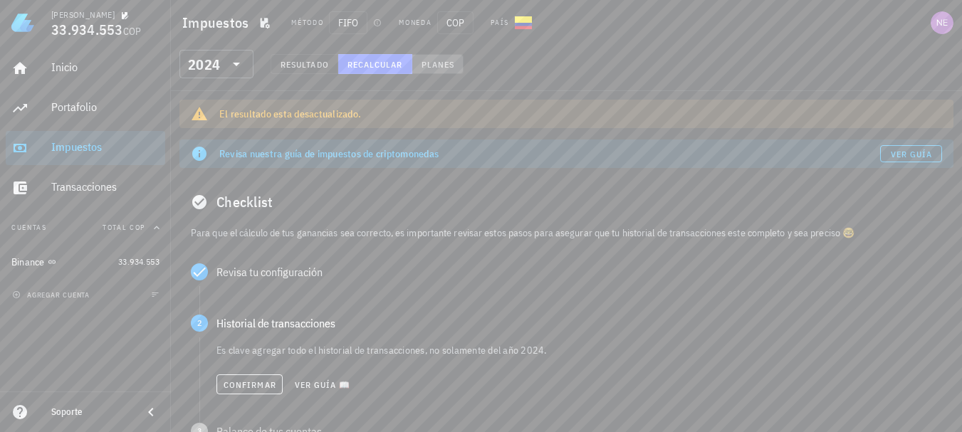
click at [451, 62] on span "Planes" at bounding box center [438, 64] width 34 height 11
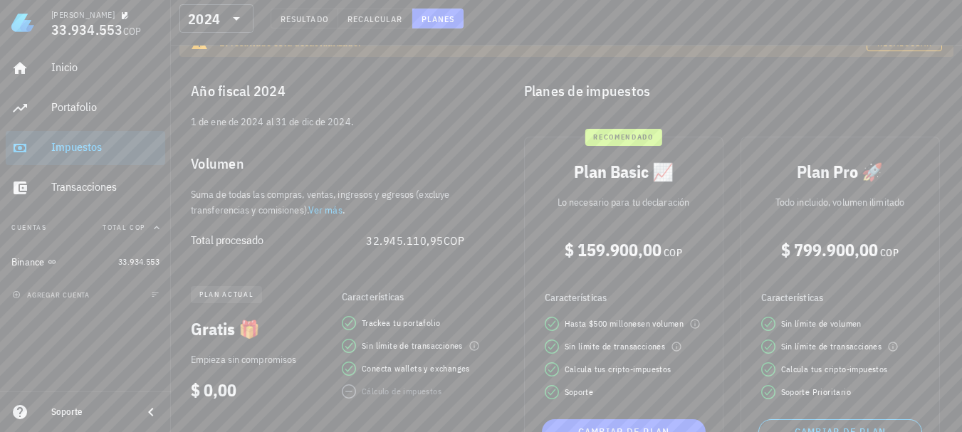
scroll to position [142, 0]
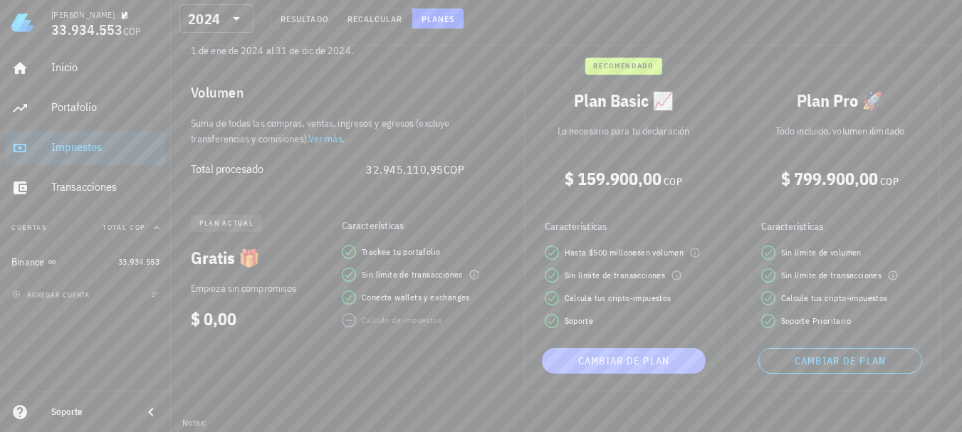
click at [644, 369] on button "Cambiar de plan" at bounding box center [624, 361] width 164 height 26
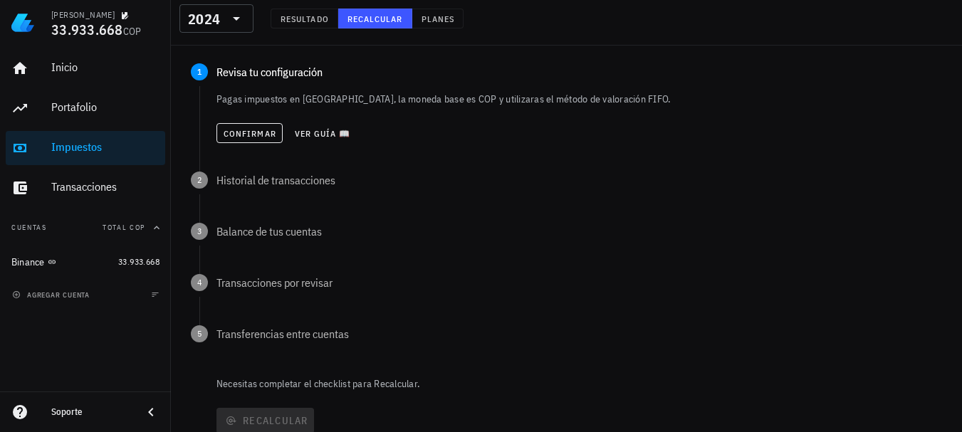
scroll to position [214, 0]
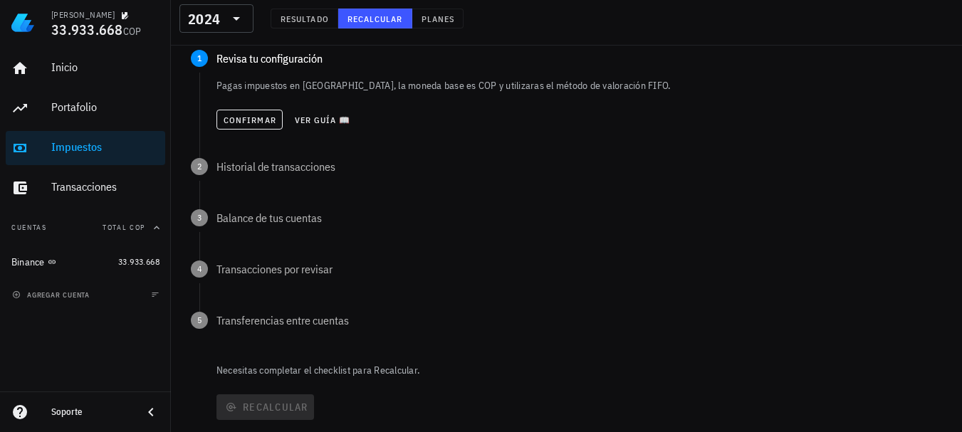
click at [516, 303] on div "5 Transferencias entre cuentas" at bounding box center [566, 321] width 774 height 40
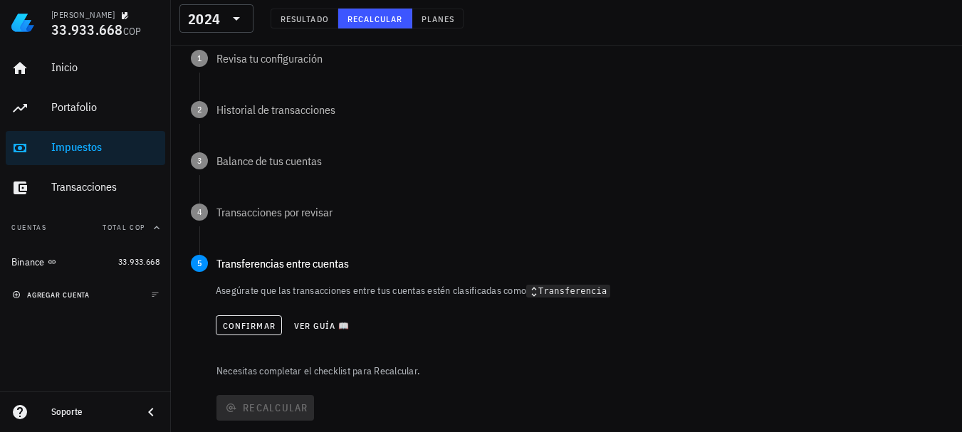
click at [58, 300] on button "agregar cuenta" at bounding box center [53, 295] width 88 height 14
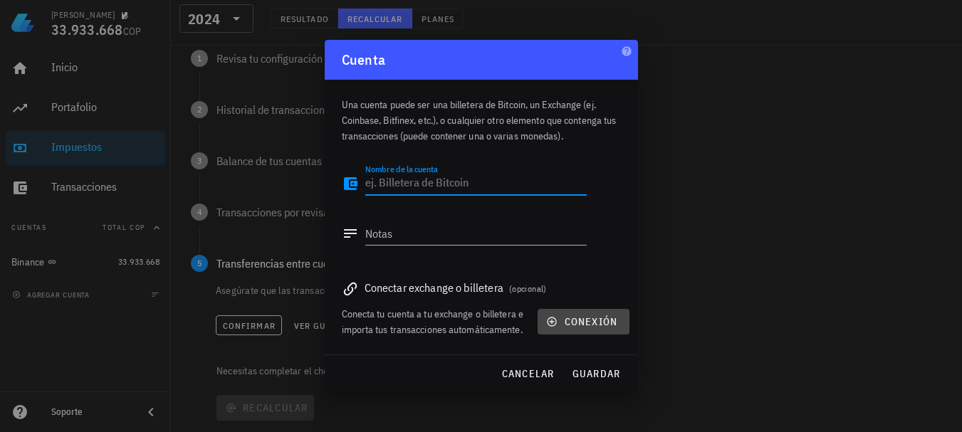
click at [557, 313] on button "conexión" at bounding box center [583, 322] width 91 height 26
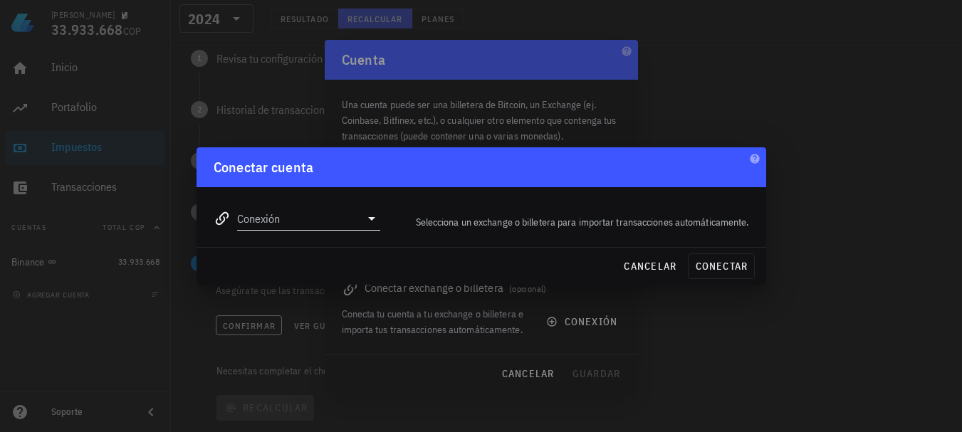
click at [372, 222] on icon at bounding box center [371, 218] width 17 height 17
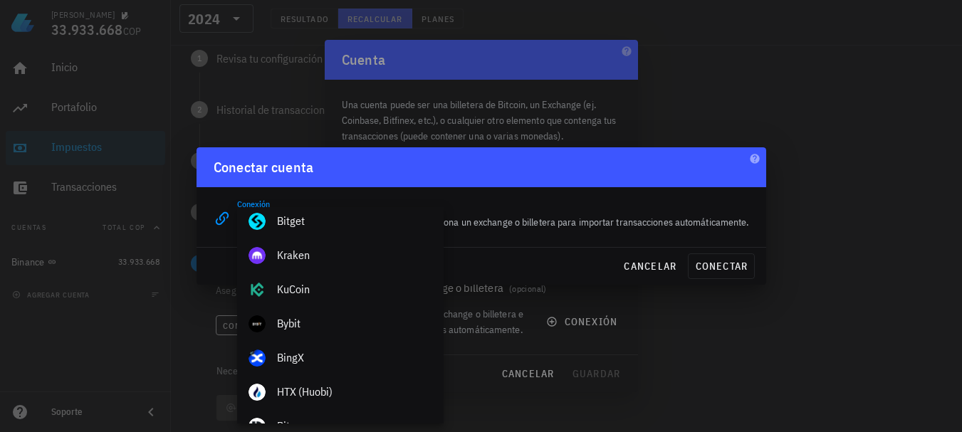
scroll to position [285, 0]
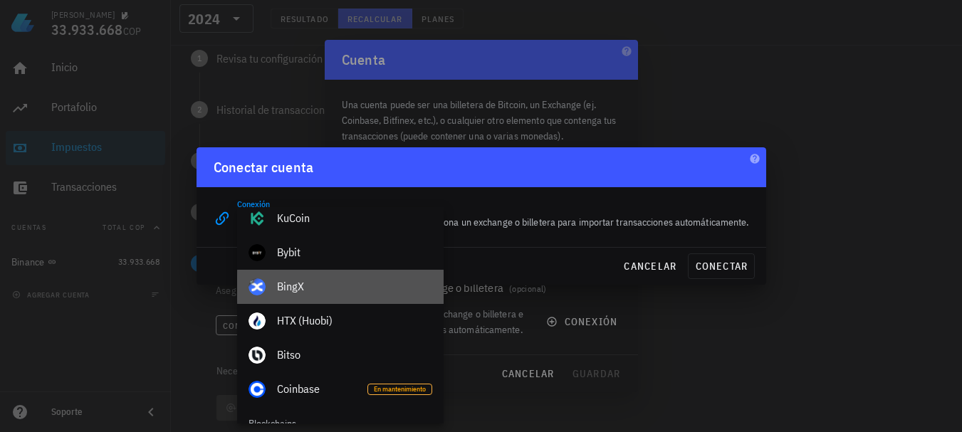
click at [293, 286] on div "BingX" at bounding box center [354, 287] width 155 height 14
type input "BingX"
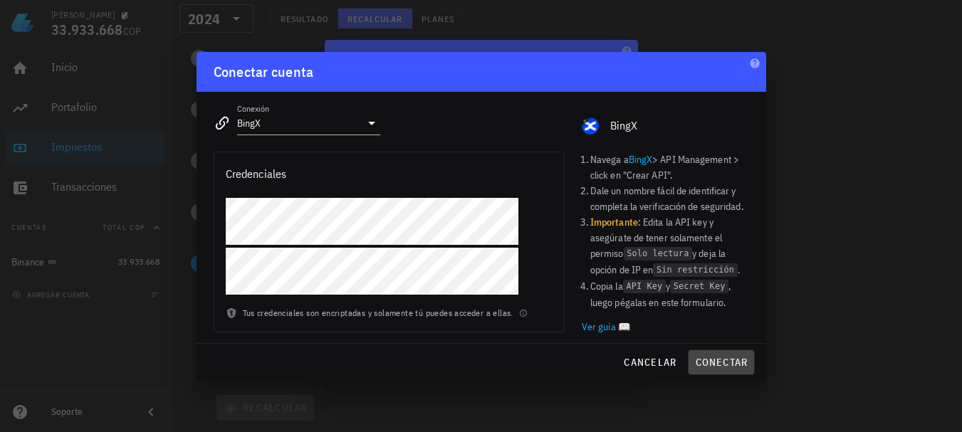
click at [706, 355] on button "conectar" at bounding box center [721, 363] width 66 height 26
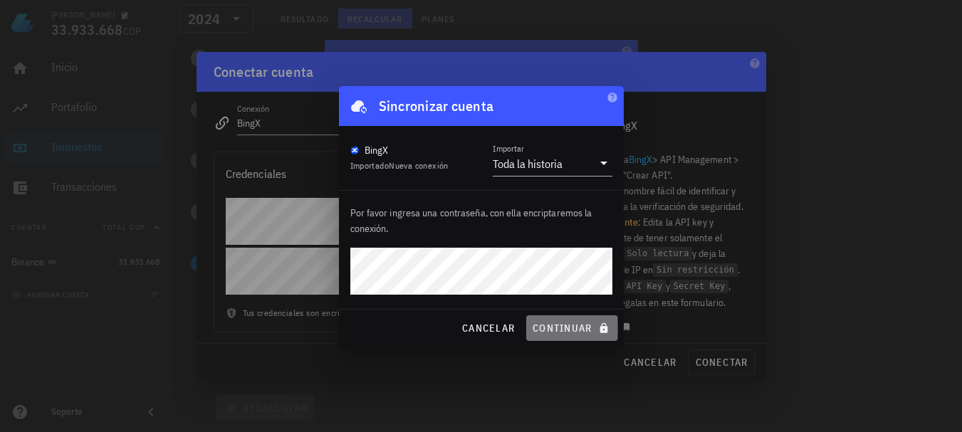
click at [563, 328] on span "continuar" at bounding box center [572, 328] width 80 height 13
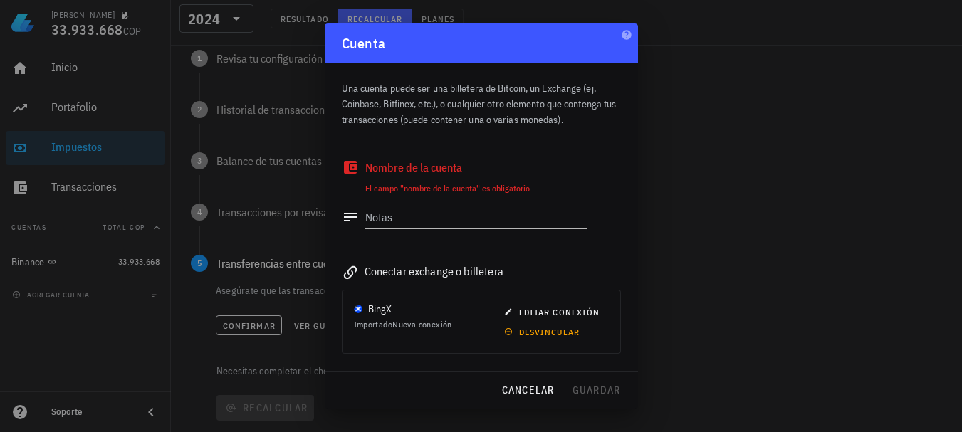
click at [395, 163] on textarea "Nombre de la cuenta" at bounding box center [475, 167] width 221 height 23
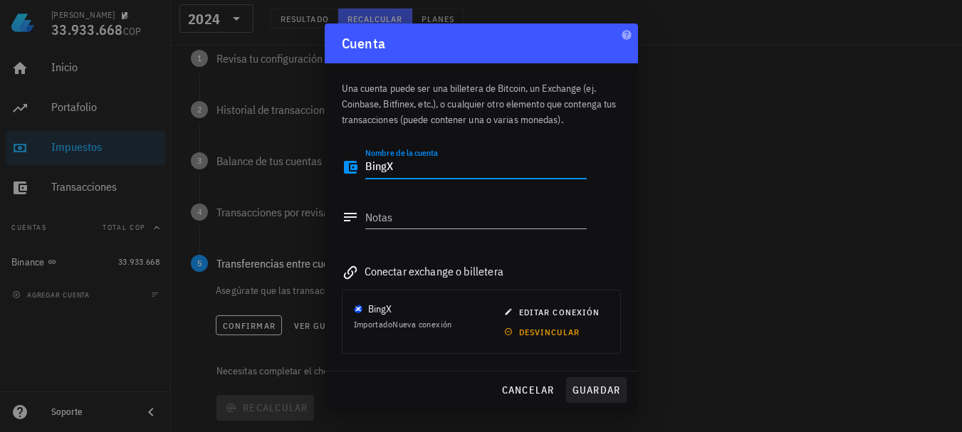
type textarea "BingX"
click at [598, 392] on span "guardar" at bounding box center [596, 390] width 49 height 13
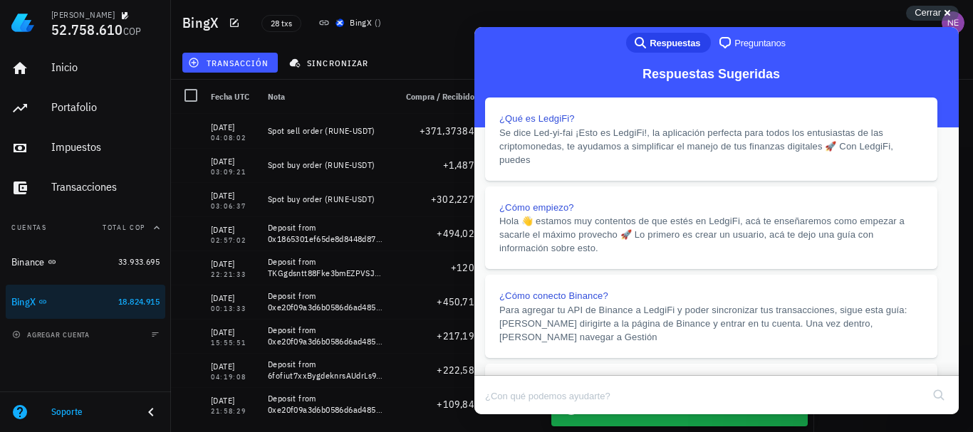
click at [501, 415] on button "Close" at bounding box center [488, 424] width 26 height 19
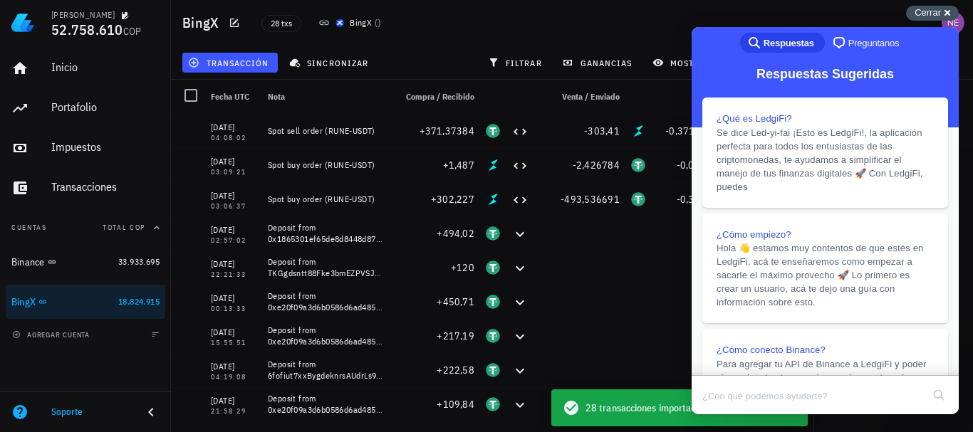
click at [946, 11] on div "Cerrar cross-small" at bounding box center [932, 13] width 53 height 15
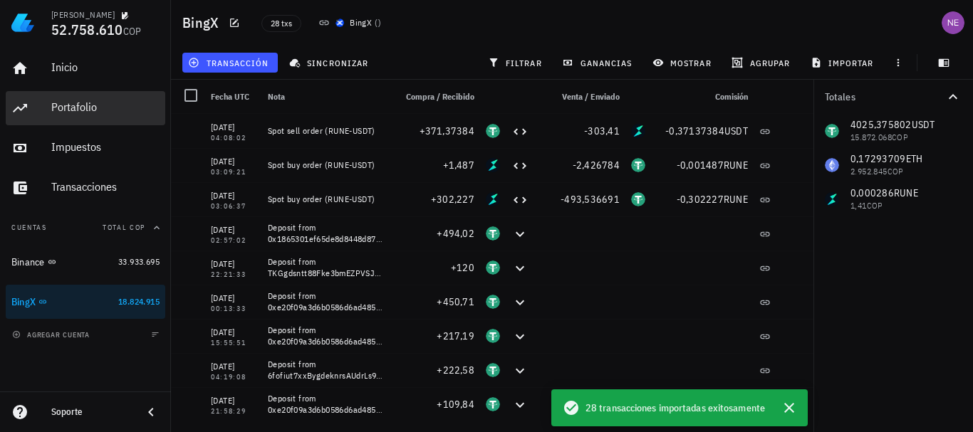
click at [74, 112] on div "Portafolio" at bounding box center [105, 107] width 108 height 14
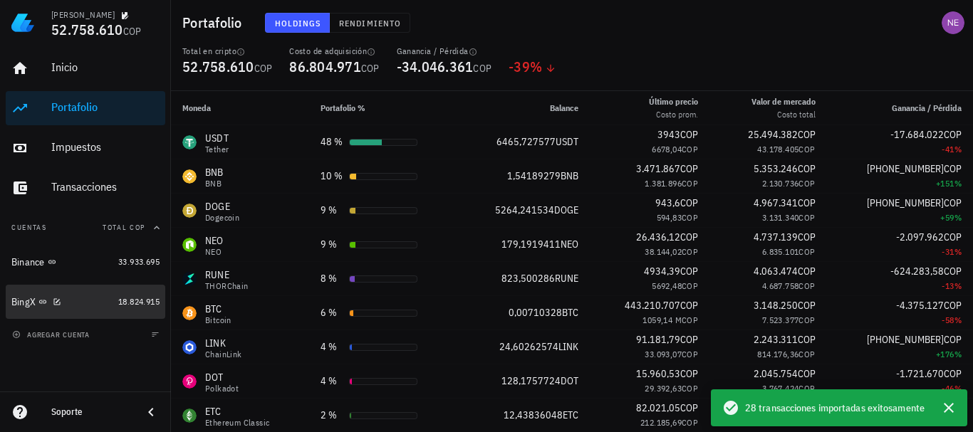
click at [107, 305] on div "BingX" at bounding box center [61, 303] width 101 height 14
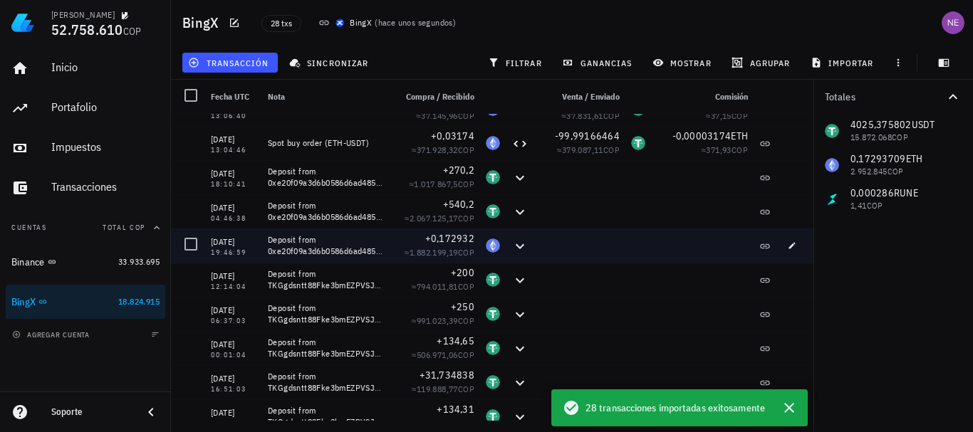
scroll to position [579, 0]
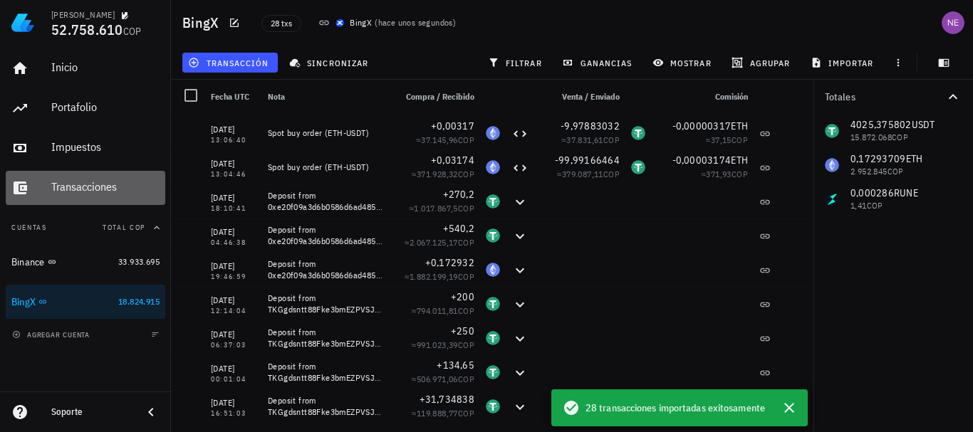
click at [112, 184] on div "Transacciones" at bounding box center [105, 187] width 108 height 14
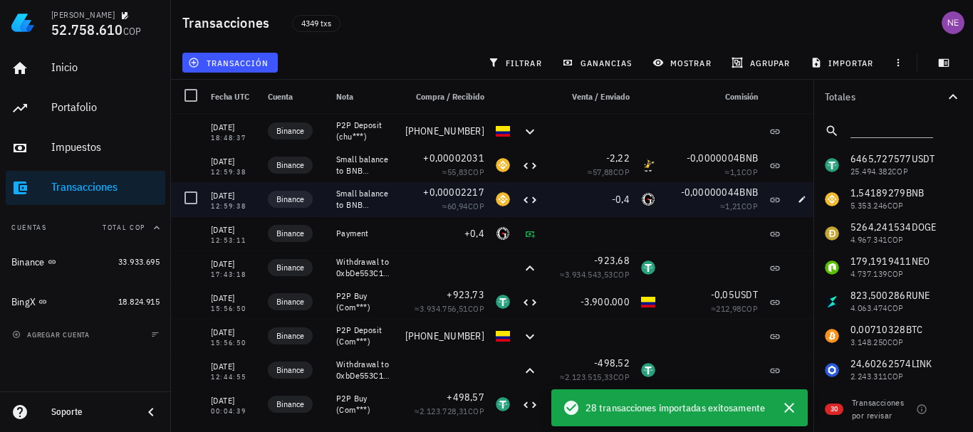
scroll to position [712, 0]
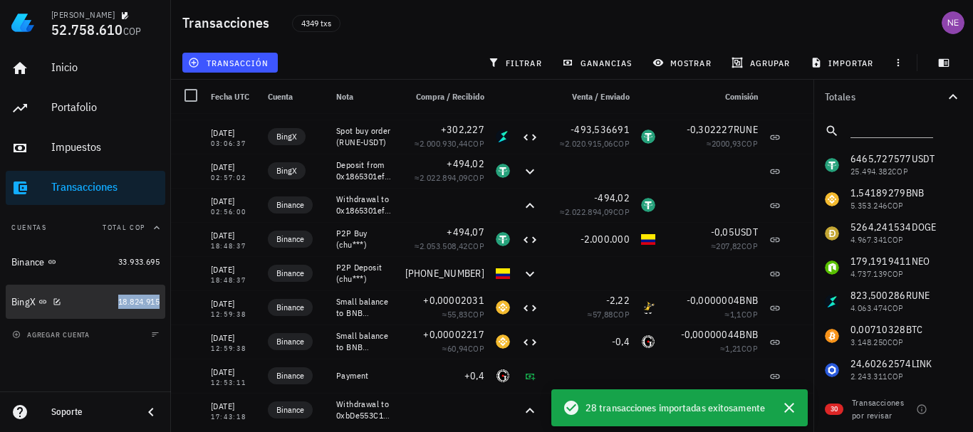
click at [119, 298] on span "18.824.915" at bounding box center [138, 301] width 41 height 11
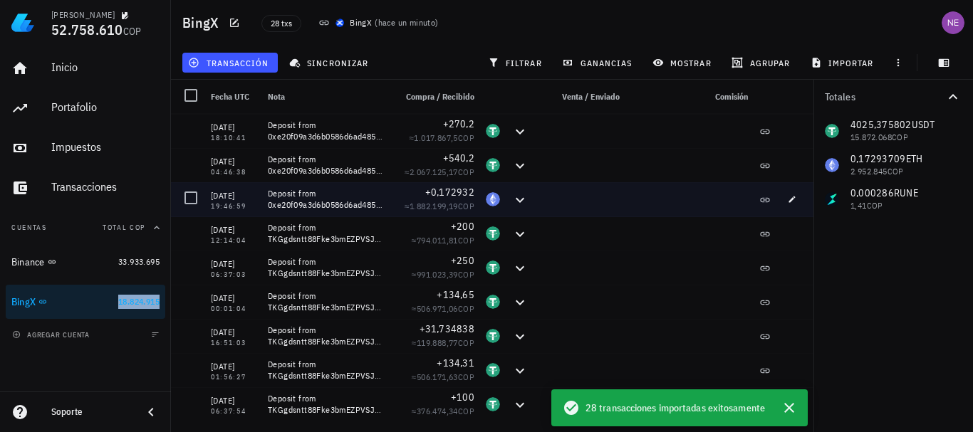
scroll to position [650, 0]
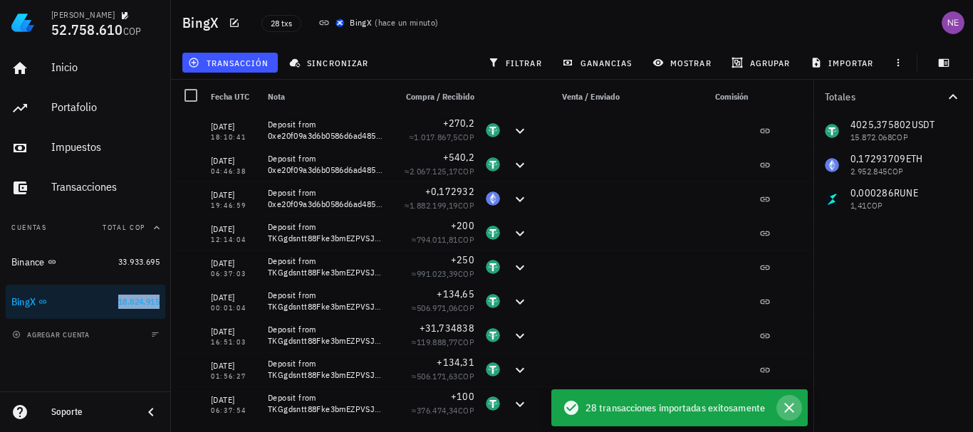
click at [794, 407] on icon "button" at bounding box center [788, 408] width 17 height 17
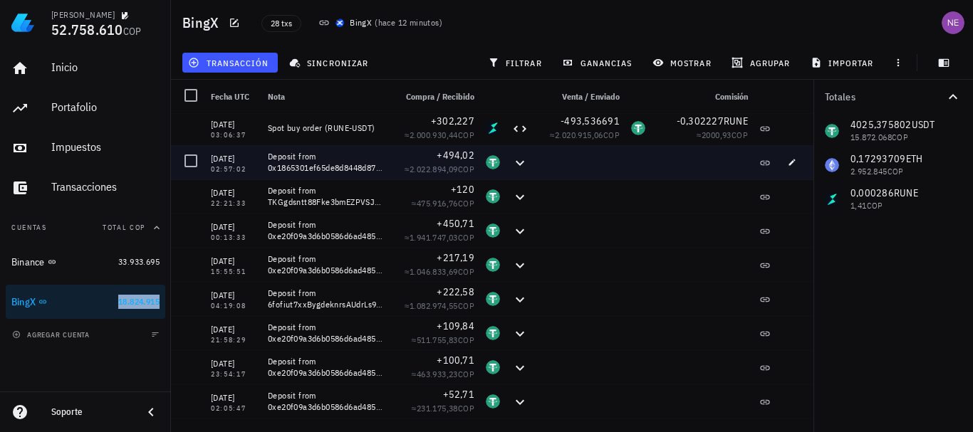
scroll to position [0, 0]
